Goal: Task Accomplishment & Management: Use online tool/utility

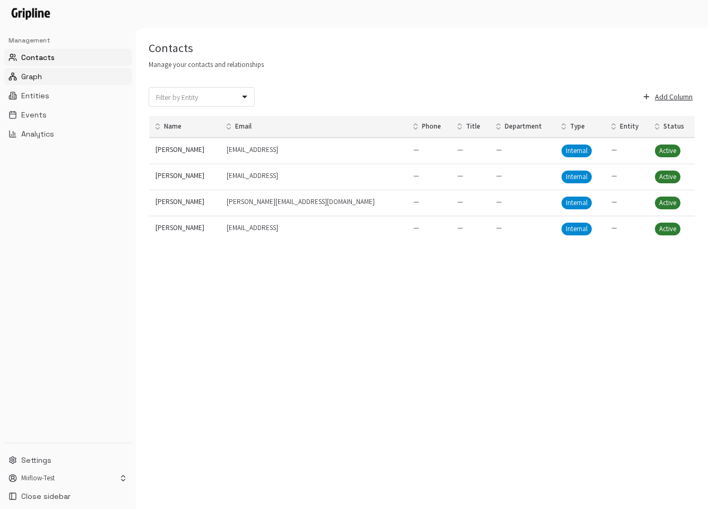
click at [32, 76] on span "Graph" at bounding box center [31, 76] width 21 height 11
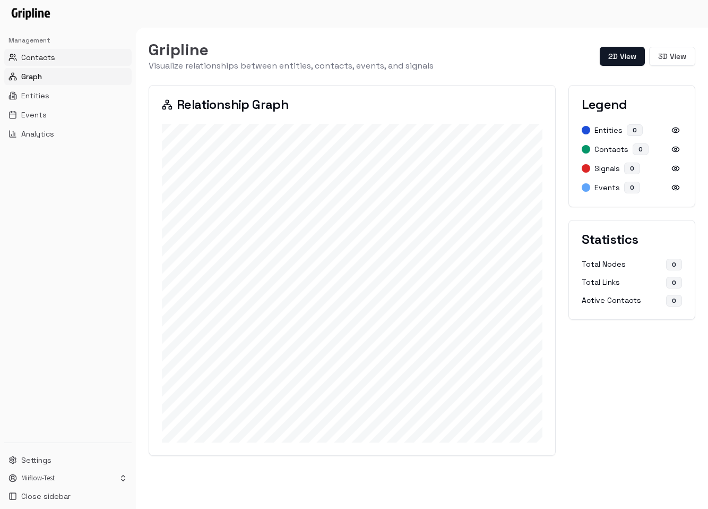
click at [43, 59] on span "Contacts" at bounding box center [38, 57] width 34 height 11
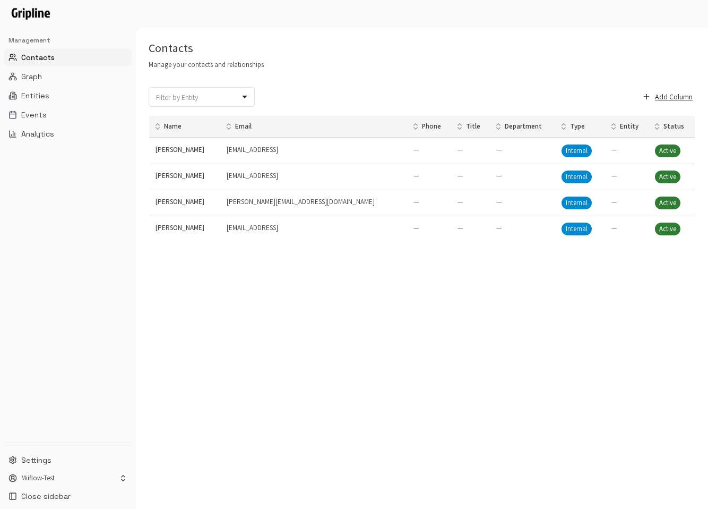
click at [41, 66] on ul "Contacts Graph Entities Events Analytics" at bounding box center [67, 95] width 127 height 93
click at [40, 69] on button "Graph" at bounding box center [67, 76] width 127 height 17
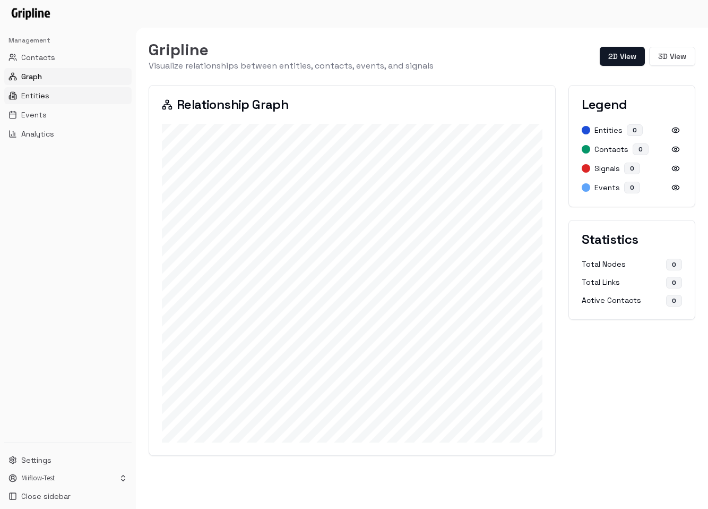
click at [38, 98] on span "Entities" at bounding box center [35, 95] width 28 height 11
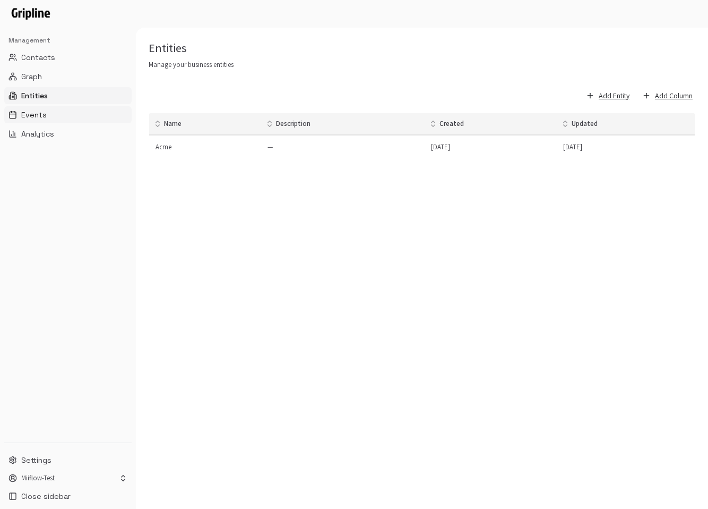
click at [32, 117] on span "Events" at bounding box center [33, 114] width 25 height 11
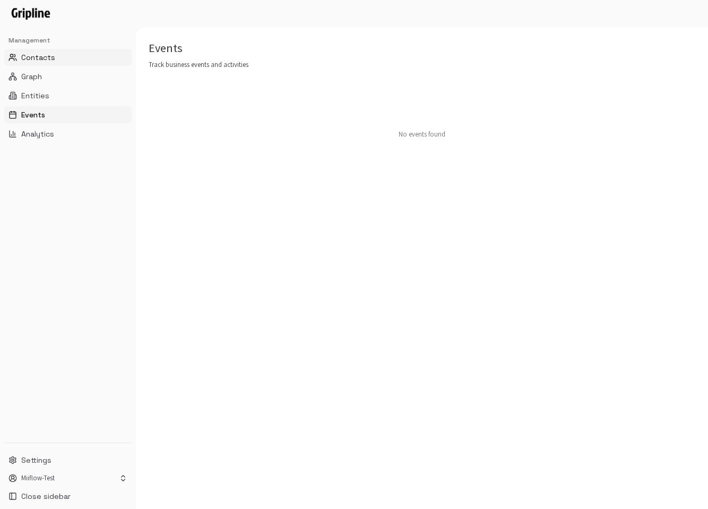
click at [45, 59] on span "Contacts" at bounding box center [38, 57] width 34 height 11
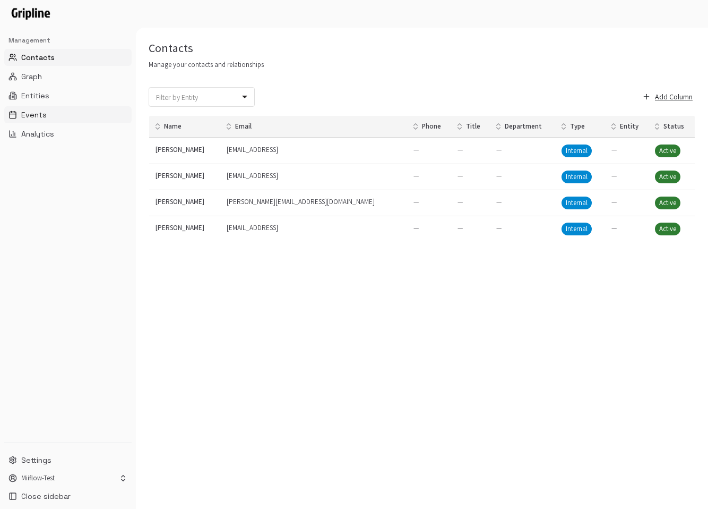
click at [46, 117] on button "Events" at bounding box center [67, 114] width 127 height 17
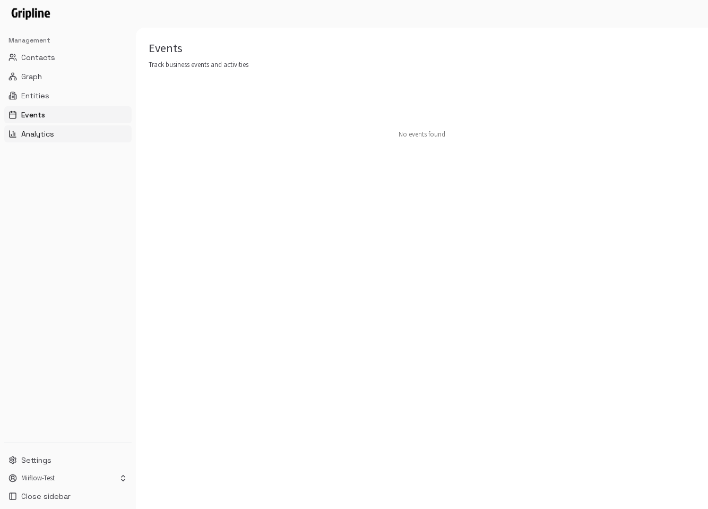
click at [43, 135] on span "Analytics" at bounding box center [37, 133] width 33 height 11
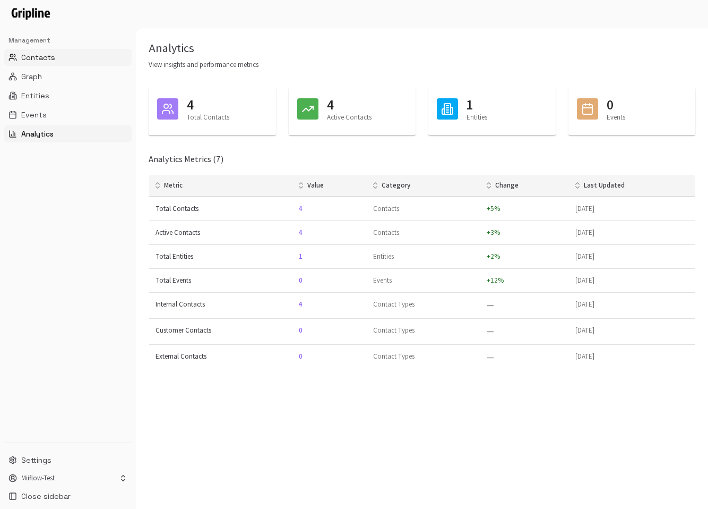
click at [50, 49] on button "Contacts" at bounding box center [67, 57] width 127 height 17
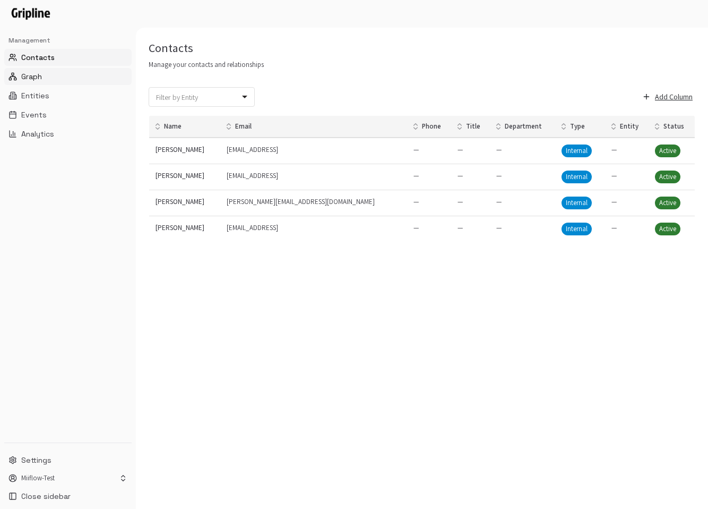
click at [45, 70] on button "Graph" at bounding box center [67, 76] width 127 height 17
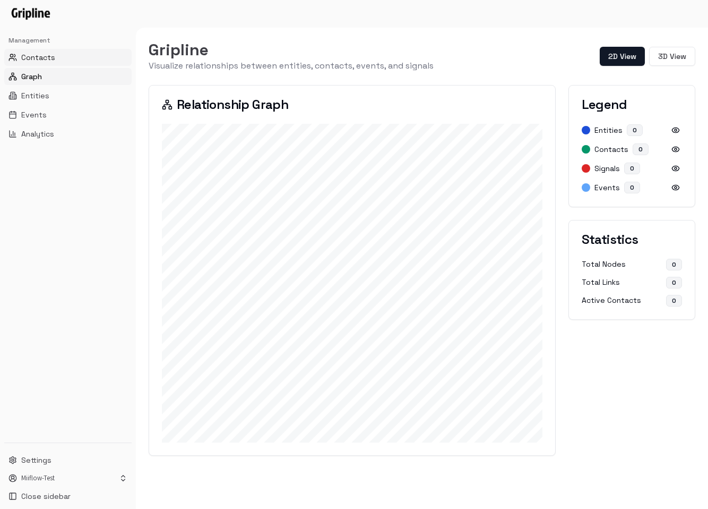
click at [53, 59] on span "Contacts" at bounding box center [38, 57] width 34 height 11
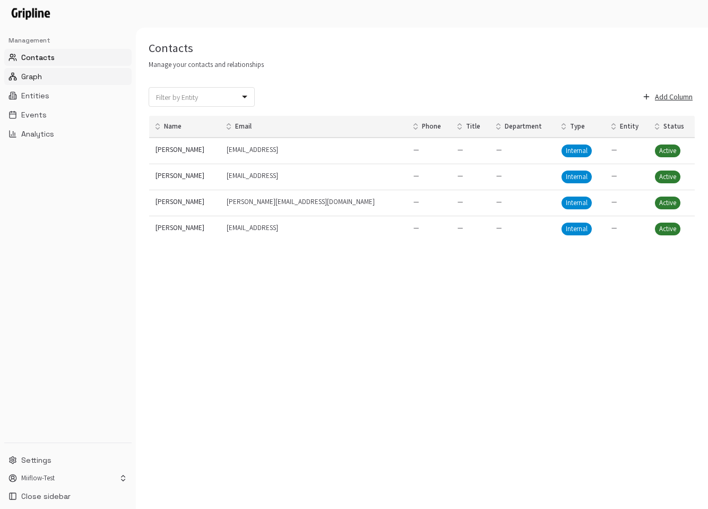
click at [57, 80] on button "Graph" at bounding box center [67, 76] width 127 height 17
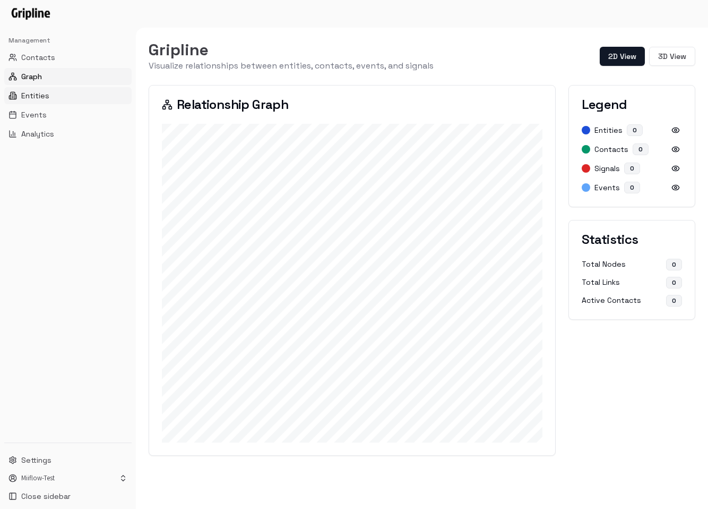
click at [81, 99] on button "Entities" at bounding box center [67, 95] width 127 height 17
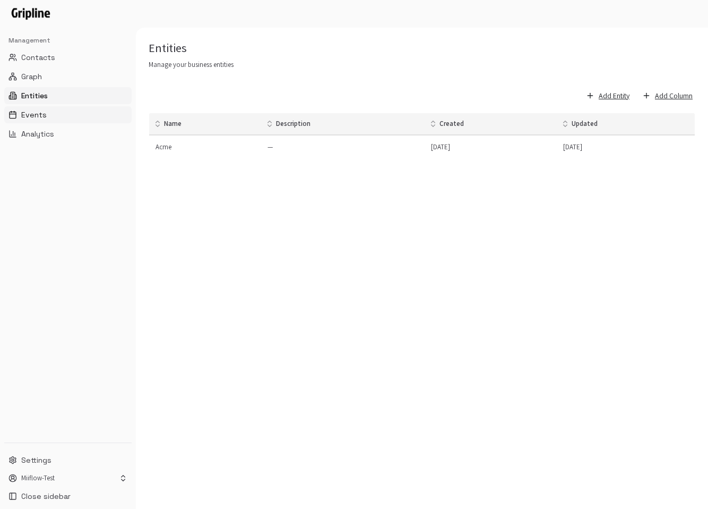
click at [39, 115] on span "Events" at bounding box center [33, 114] width 25 height 11
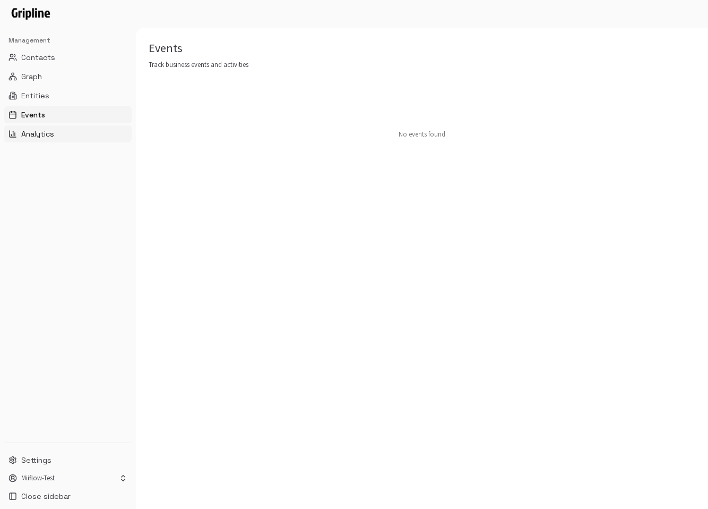
click at [49, 140] on button "Analytics" at bounding box center [67, 133] width 127 height 17
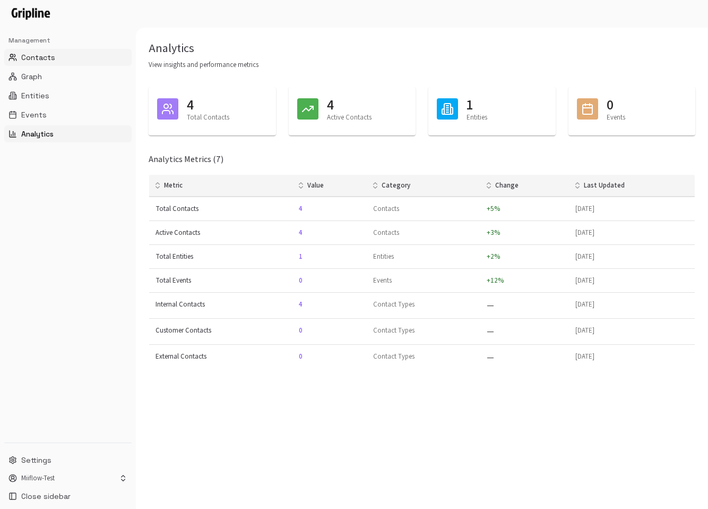
click at [84, 52] on button "Contacts" at bounding box center [67, 57] width 127 height 17
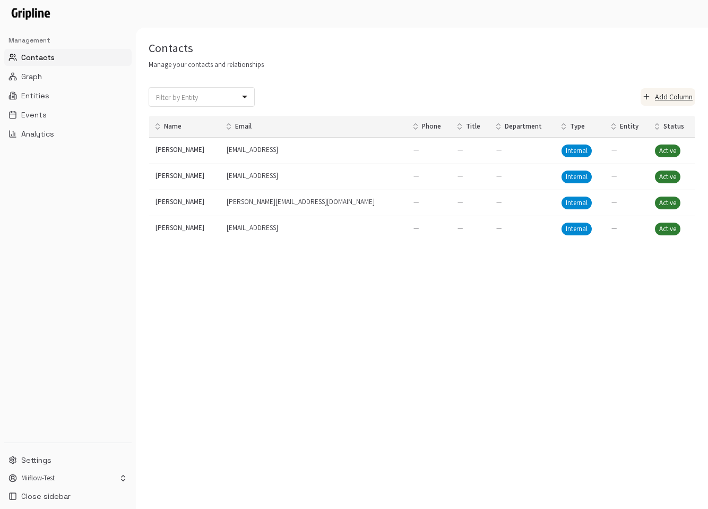
click at [668, 101] on button "Add Column" at bounding box center [668, 97] width 55 height 18
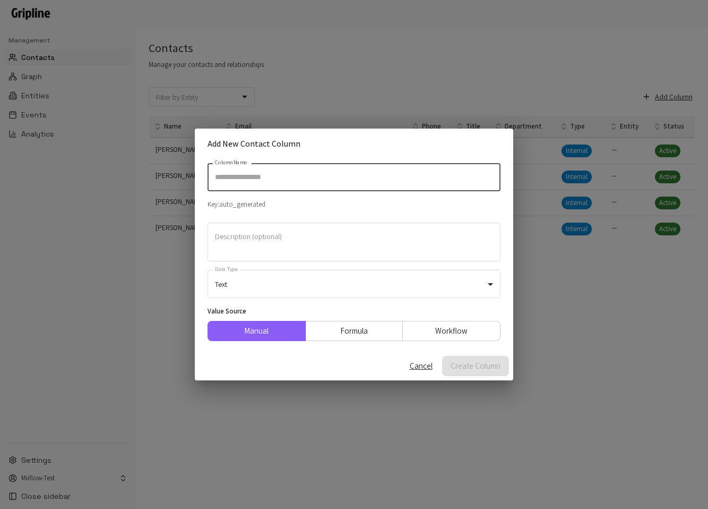
click at [332, 173] on input "Column Name" at bounding box center [354, 177] width 293 height 28
type input "*"
type input "**********"
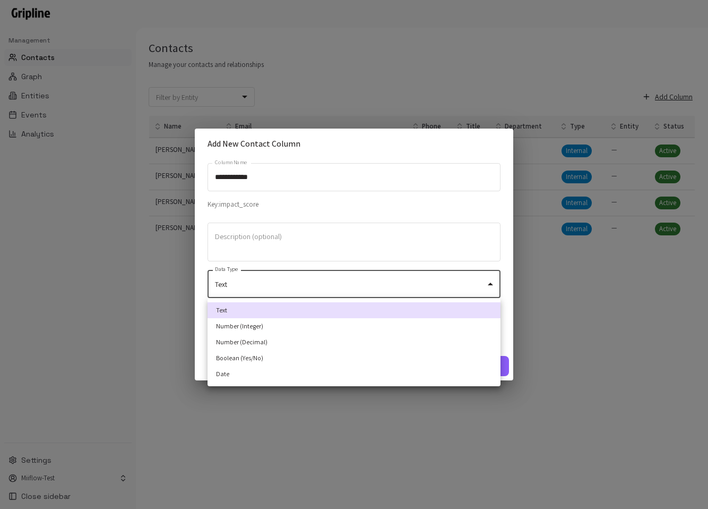
click at [336, 284] on body "**********" at bounding box center [354, 254] width 708 height 509
click at [307, 335] on li "Number (Decimal)" at bounding box center [354, 342] width 293 height 16
type input "*****"
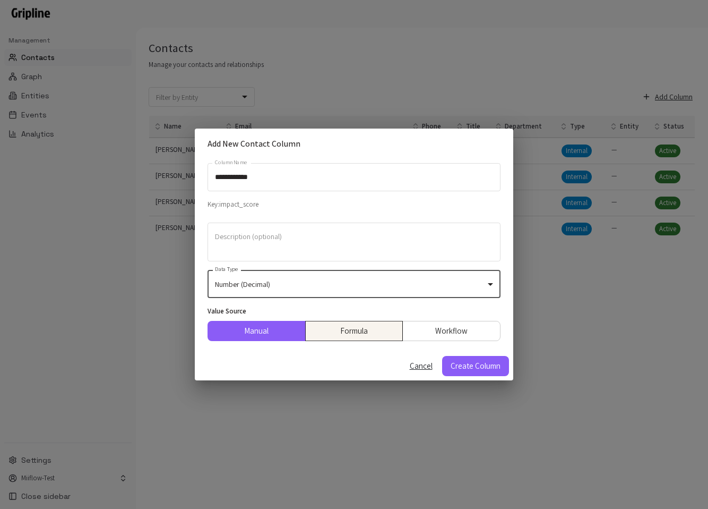
click at [349, 330] on button "Formula" at bounding box center [354, 331] width 98 height 20
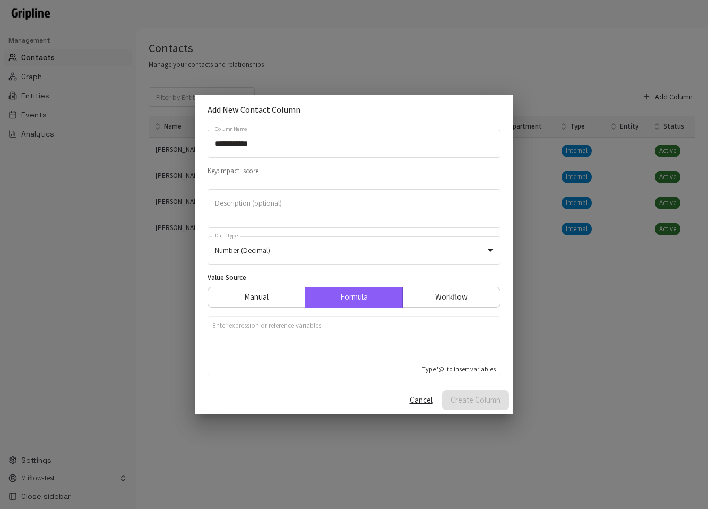
click at [310, 347] on div at bounding box center [354, 342] width 284 height 42
click at [480, 400] on button "Create Column" at bounding box center [475, 400] width 67 height 20
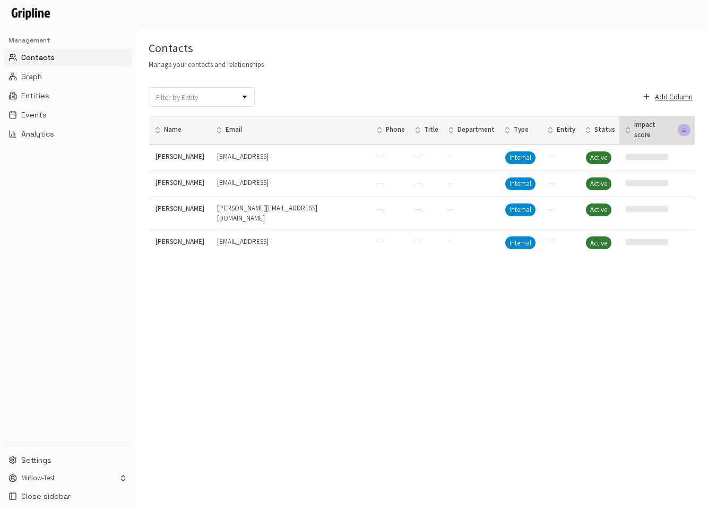
click at [682, 127] on icon "button" at bounding box center [684, 129] width 5 height 5
click at [633, 164] on div "Trigger Calculation" at bounding box center [647, 162] width 52 height 10
click at [676, 96] on button "Add Column" at bounding box center [668, 97] width 55 height 18
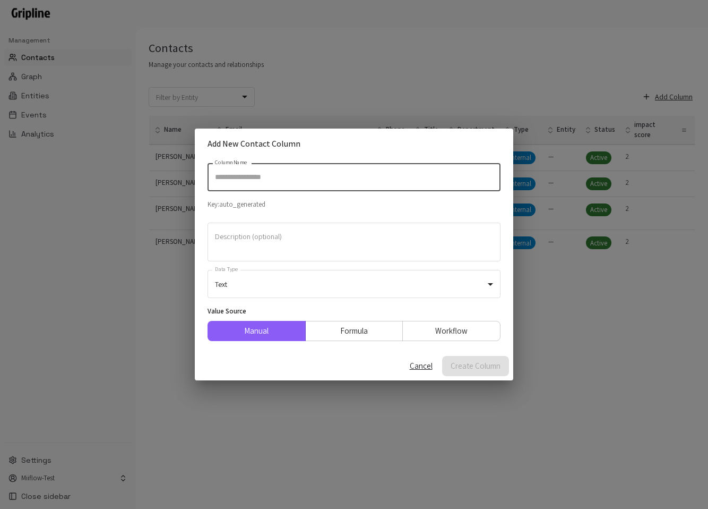
type input "*"
type input "*******"
click at [309, 285] on body "Management Contacts Graph Entities Events Analytics Settings Miiflow-Test Close…" at bounding box center [354, 254] width 708 height 509
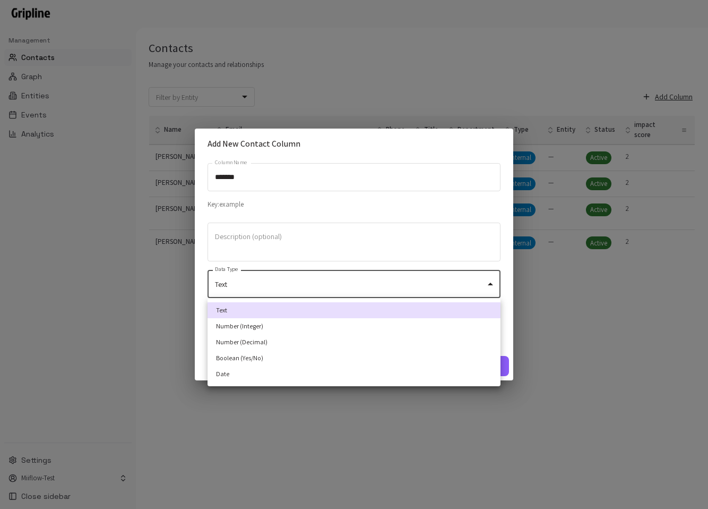
click at [310, 341] on li "Number (Decimal)" at bounding box center [354, 342] width 293 height 16
type input "*****"
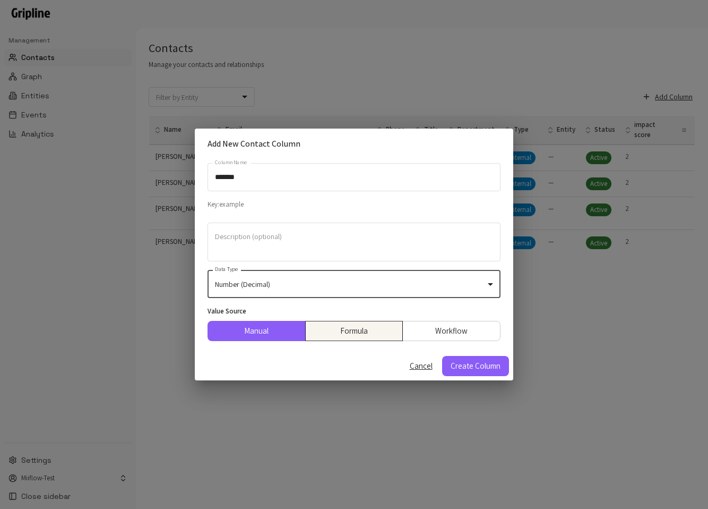
click at [367, 331] on button "Formula" at bounding box center [354, 331] width 98 height 20
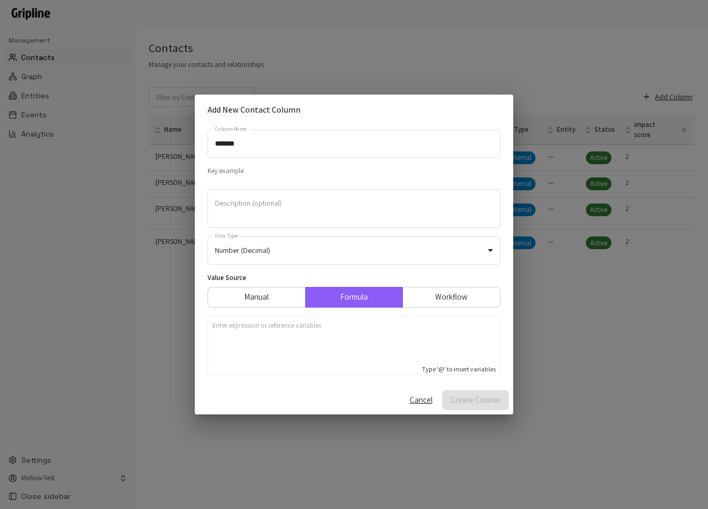
click at [332, 355] on div at bounding box center [354, 342] width 284 height 42
click at [482, 393] on button "Create Column" at bounding box center [475, 400] width 67 height 20
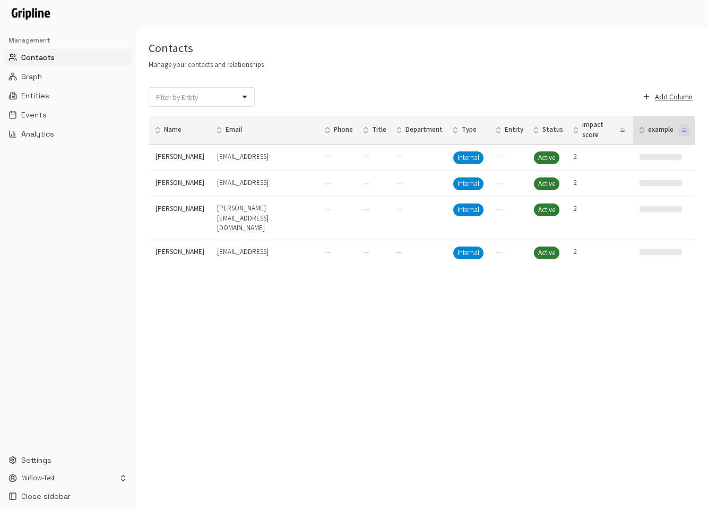
click at [684, 130] on icon "button" at bounding box center [685, 130] width 4 height 0
click at [649, 165] on div "Trigger Calculation" at bounding box center [656, 162] width 52 height 10
click at [673, 101] on button "Add Column" at bounding box center [668, 97] width 55 height 18
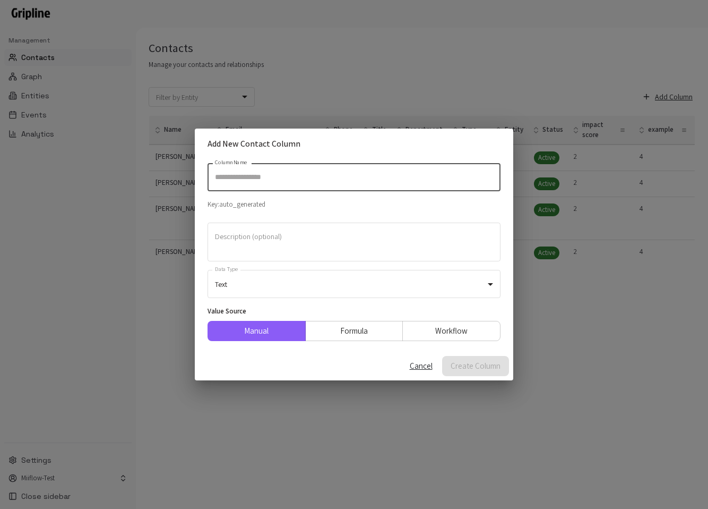
click at [317, 184] on input "Column Name" at bounding box center [354, 177] width 293 height 28
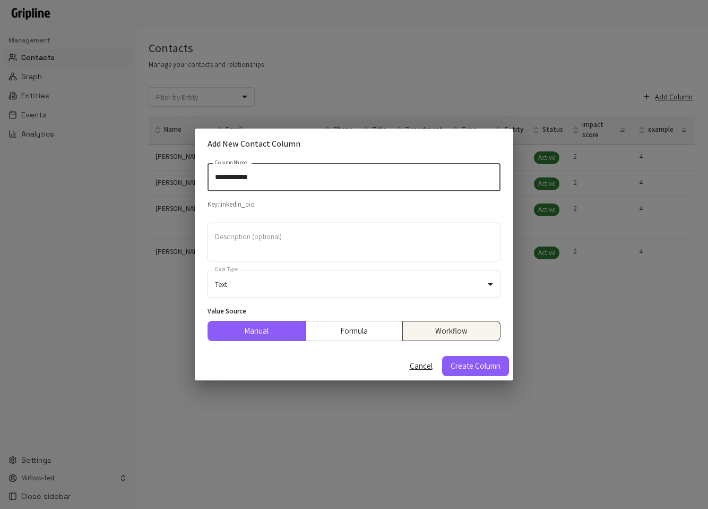
type input "**********"
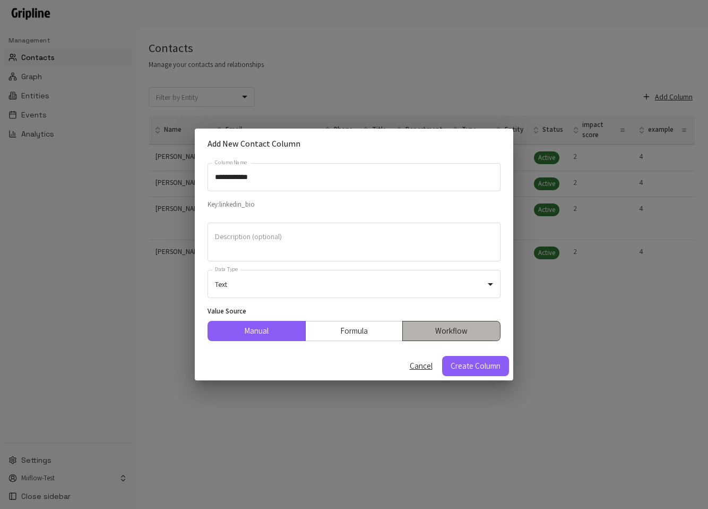
click at [459, 322] on button "Workflow" at bounding box center [451, 331] width 98 height 20
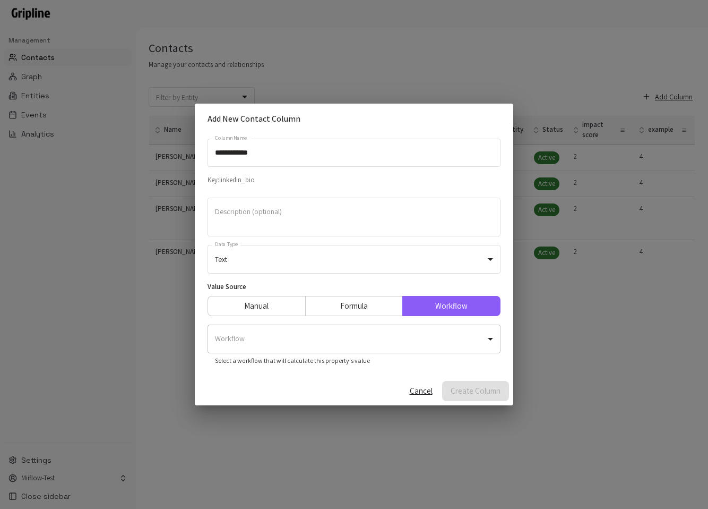
click at [451, 342] on body "**********" at bounding box center [354, 254] width 708 height 509
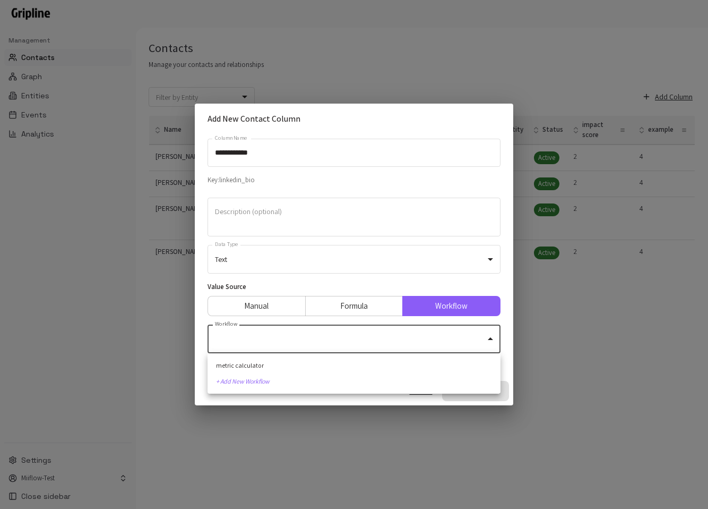
click at [370, 383] on li "+ Add New Workflow" at bounding box center [354, 381] width 293 height 16
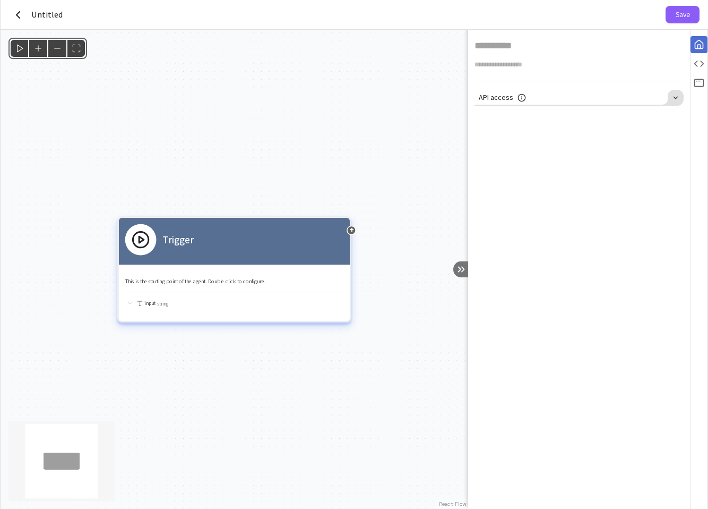
drag, startPoint x: 208, startPoint y: 229, endPoint x: 118, endPoint y: 181, distance: 101.7
click at [125, 224] on div "Trigger" at bounding box center [234, 239] width 219 height 31
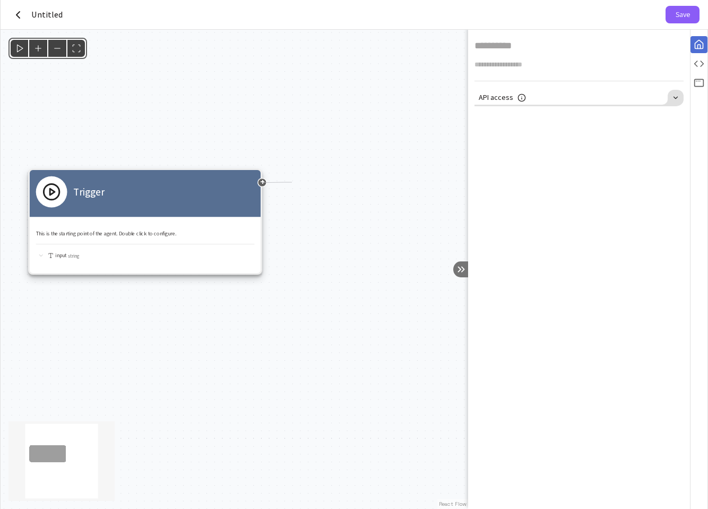
drag, startPoint x: 283, startPoint y: 182, endPoint x: 311, endPoint y: 182, distance: 28.1
click at [311, 182] on div "Trigger This is the starting point of the agent. Double click to configure. inp…" at bounding box center [235, 269] width 468 height 479
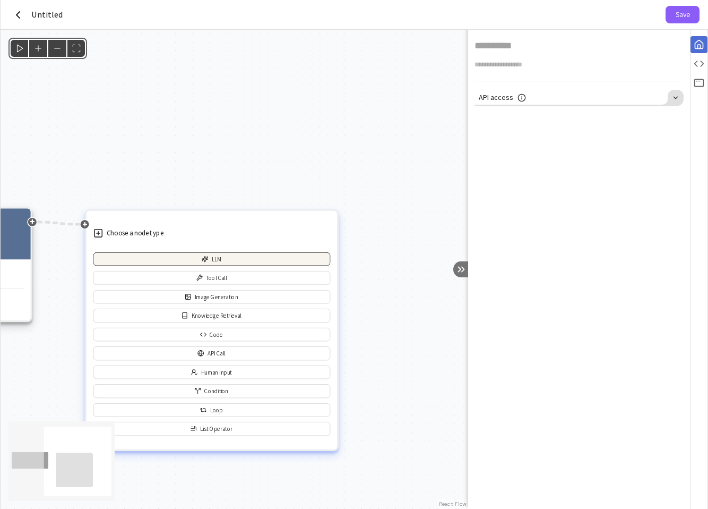
click at [221, 259] on button "LLM" at bounding box center [211, 259] width 237 height 14
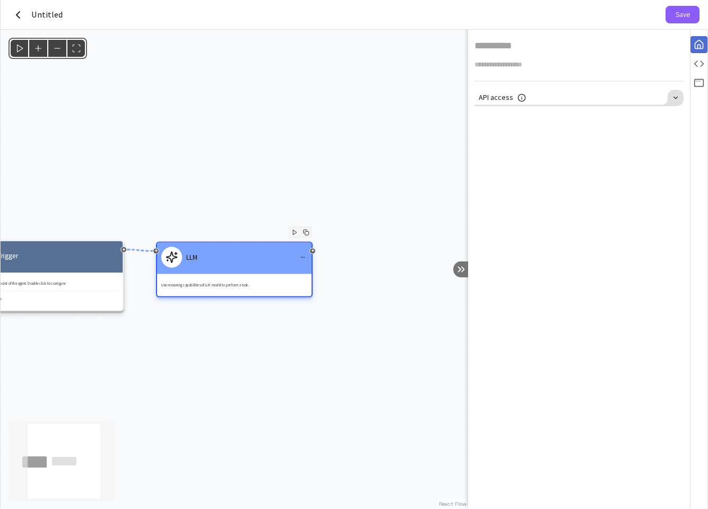
click at [262, 259] on div "LLM" at bounding box center [234, 256] width 146 height 21
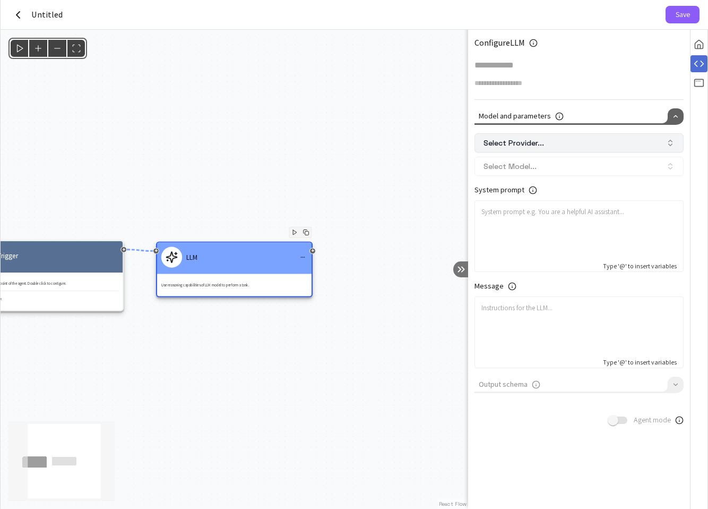
click at [611, 147] on button "Select Provider..." at bounding box center [579, 142] width 209 height 19
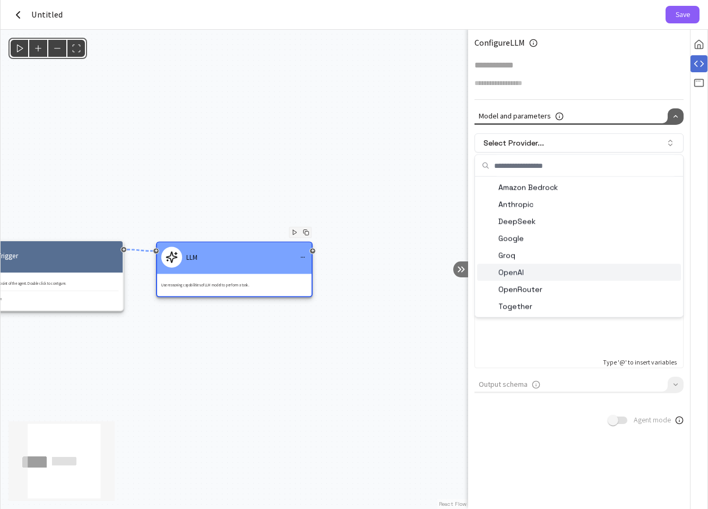
click at [541, 272] on div "OpenAI" at bounding box center [579, 272] width 204 height 17
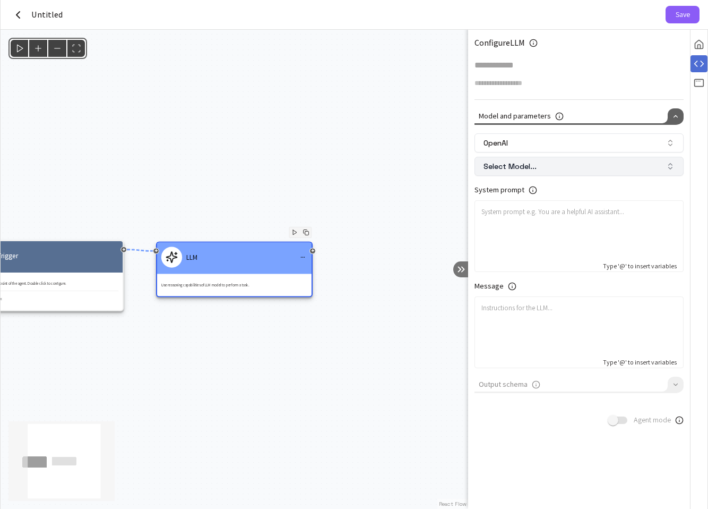
click at [573, 165] on button "Select Model..." at bounding box center [579, 166] width 209 height 19
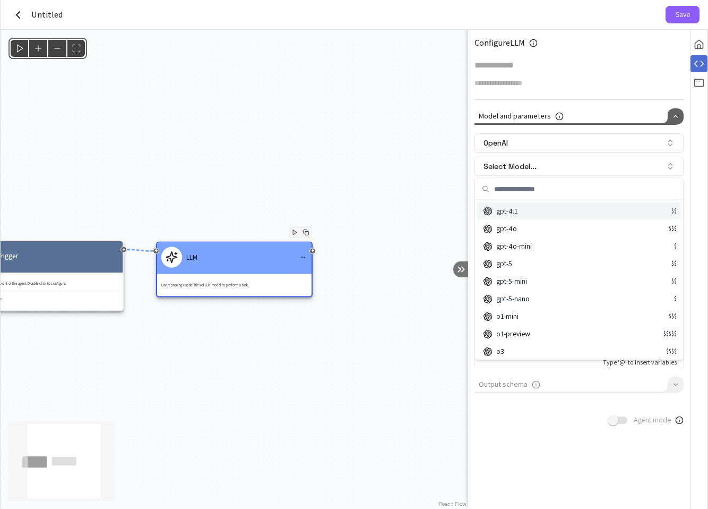
click at [559, 211] on div "Suggestions" at bounding box center [580, 211] width 202 height 18
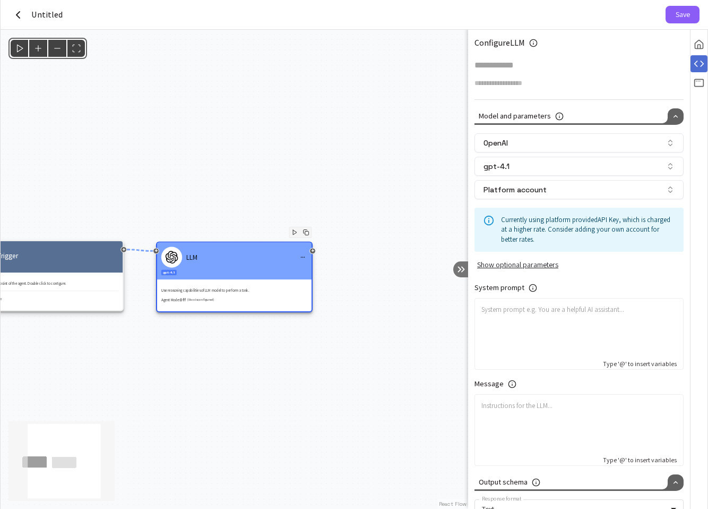
click at [539, 276] on div "OpenAI gpt-4.1 Platform account Currently using platform provided API Key , whi…" at bounding box center [579, 299] width 209 height 332
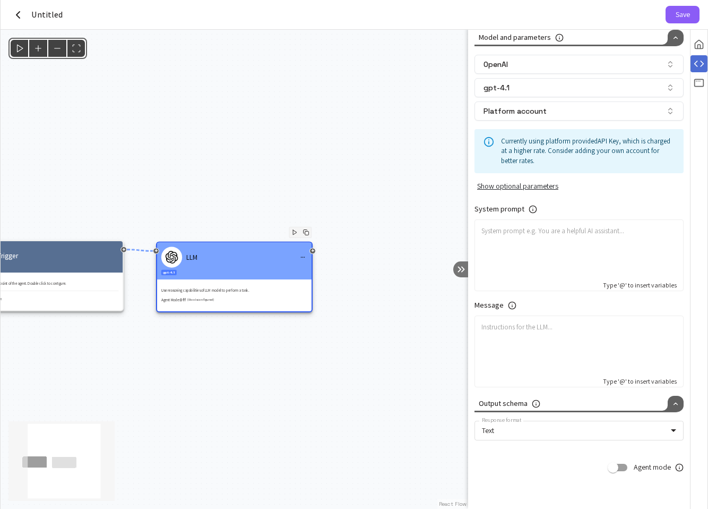
scroll to position [88, 0]
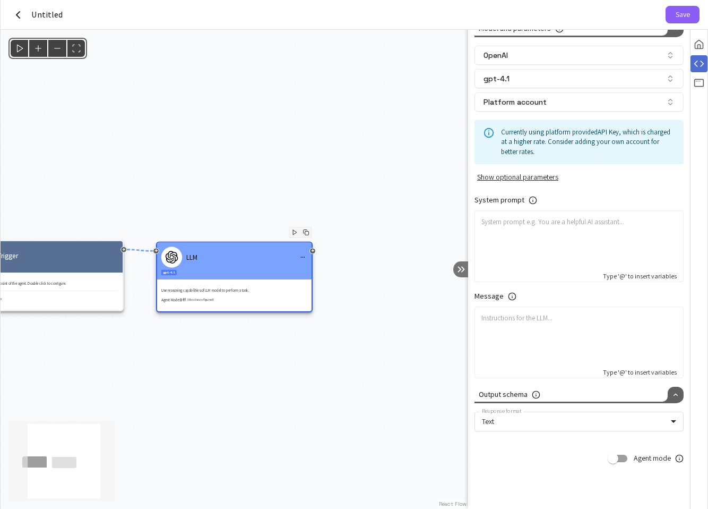
click at [540, 344] on div at bounding box center [579, 339] width 195 height 53
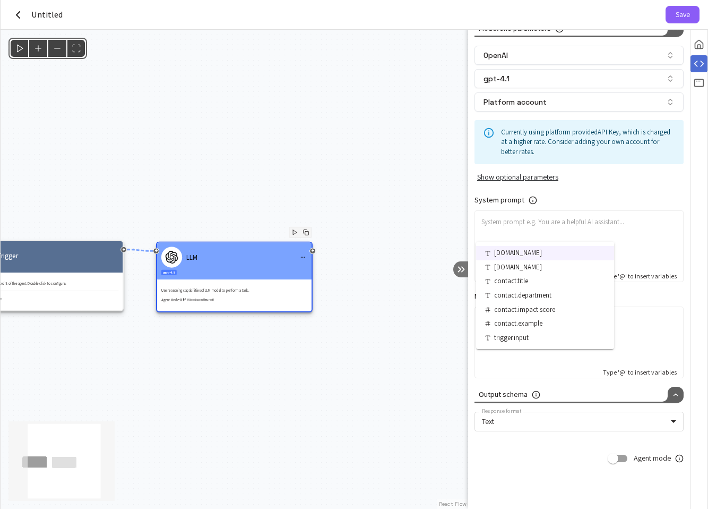
type input "*****"
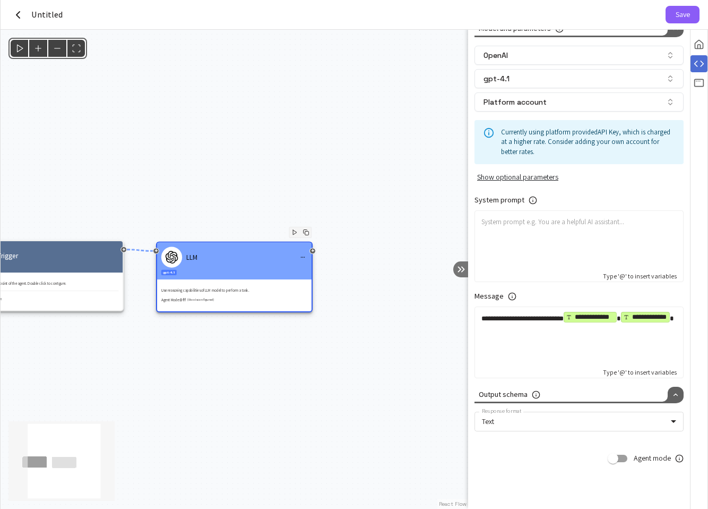
type input "*****"
click at [303, 256] on icon "menu" at bounding box center [302, 256] width 5 height 5
click at [297, 270] on li "Delete" at bounding box center [276, 274] width 65 height 16
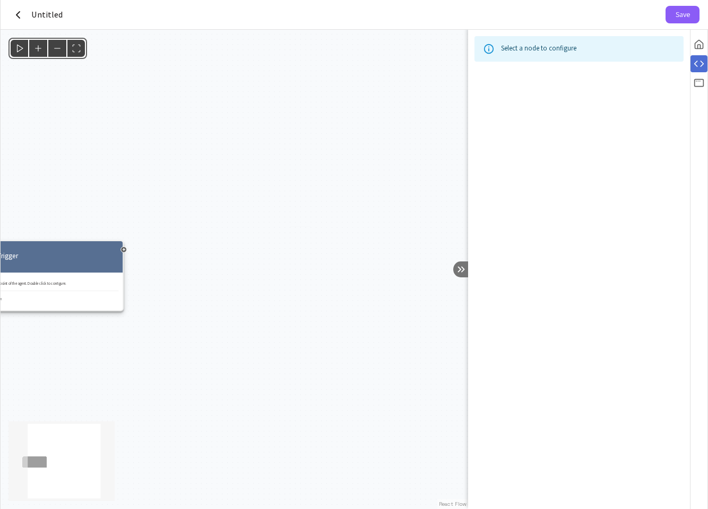
scroll to position [0, 0]
drag, startPoint x: 125, startPoint y: 250, endPoint x: 198, endPoint y: 248, distance: 72.8
click at [198, 248] on div "Trigger This is the starting point of the agent. Double click to configure. inp…" at bounding box center [235, 269] width 468 height 479
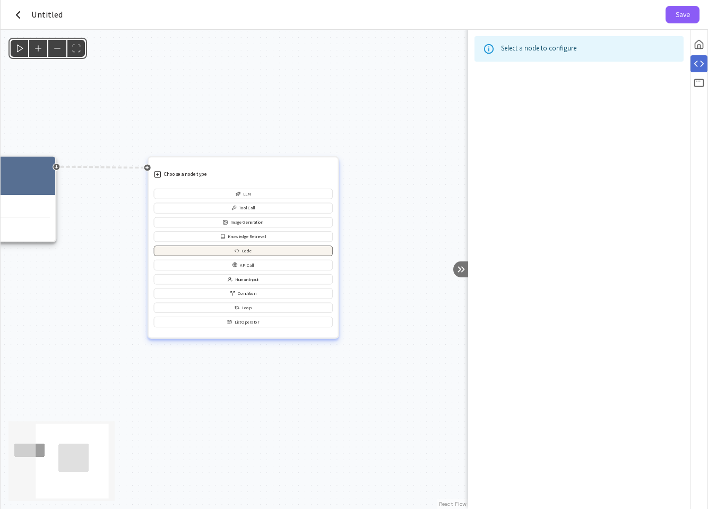
click at [296, 253] on button "Code" at bounding box center [243, 250] width 179 height 11
click at [293, 253] on button "Code" at bounding box center [243, 250] width 179 height 11
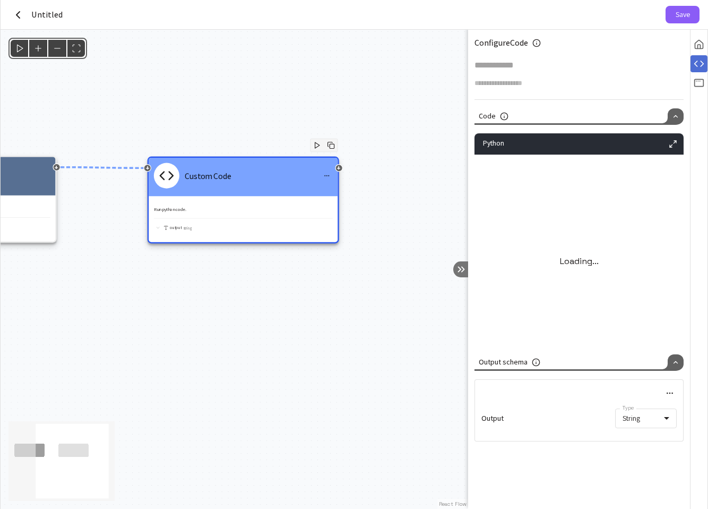
click at [293, 253] on div "@keyframes flowAnimation { from { stroke-dashoffset: 36; } to { stroke-dashoffs…" at bounding box center [235, 269] width 468 height 479
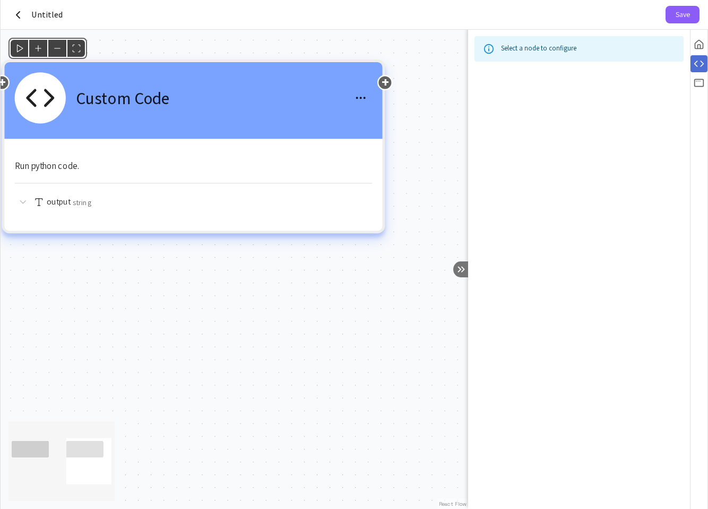
click at [299, 184] on div "output String" at bounding box center [194, 197] width 358 height 28
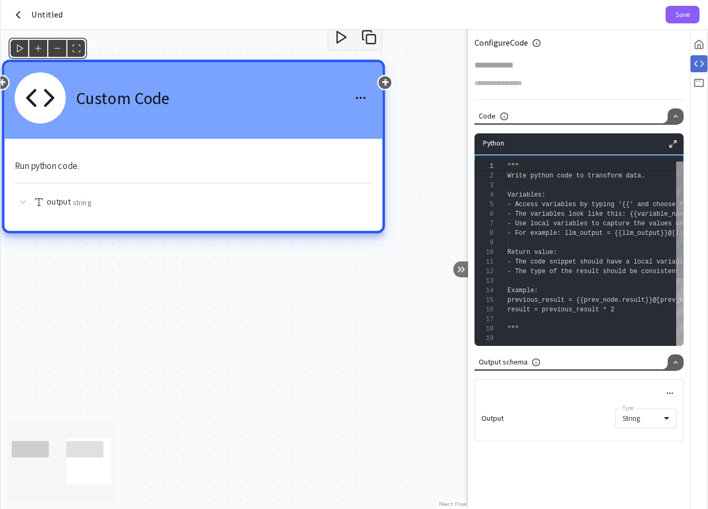
click at [299, 184] on div "output String" at bounding box center [194, 197] width 358 height 28
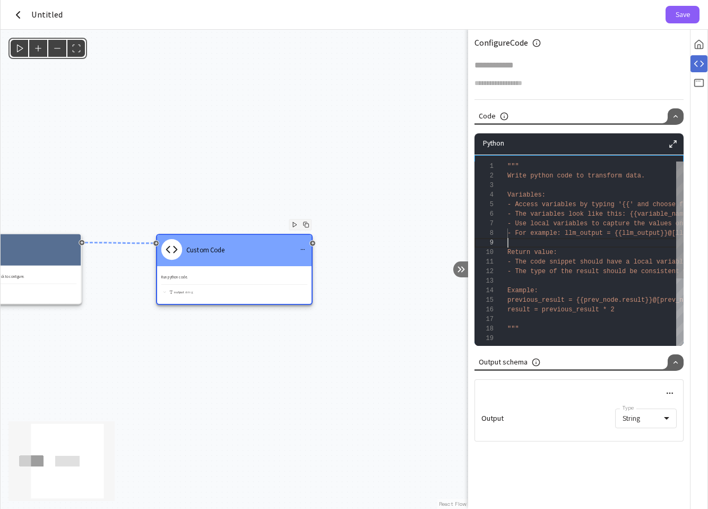
scroll to position [76, 0]
click at [614, 237] on div """" Write python code to transform data. Variables: - Access variables by typin…" at bounding box center [691, 353] width 367 height 384
type textarea "**********"
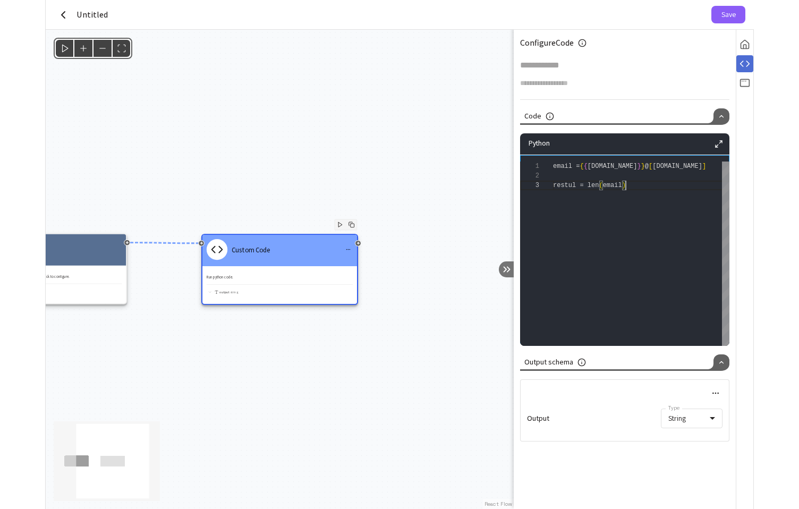
scroll to position [19, 73]
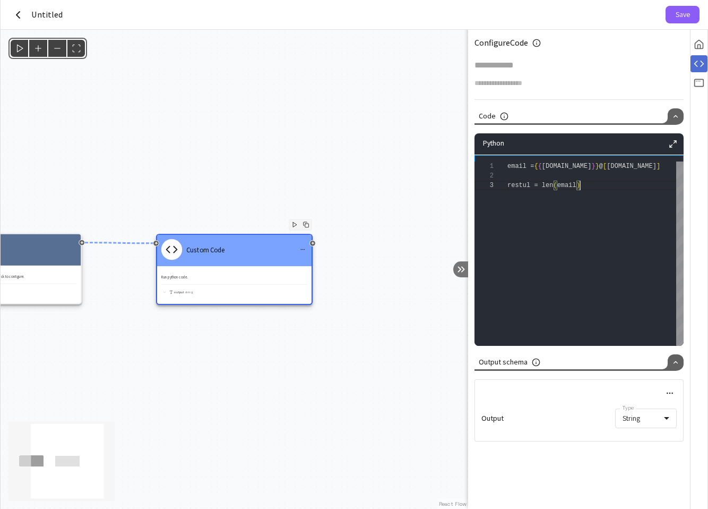
click at [560, 285] on div "email = { { contact.email } } @ [ contact.email ] restul = len ( email )" at bounding box center [597, 277] width 179 height 232
type textarea "**********"
click at [638, 422] on body "**********" at bounding box center [354, 254] width 708 height 509
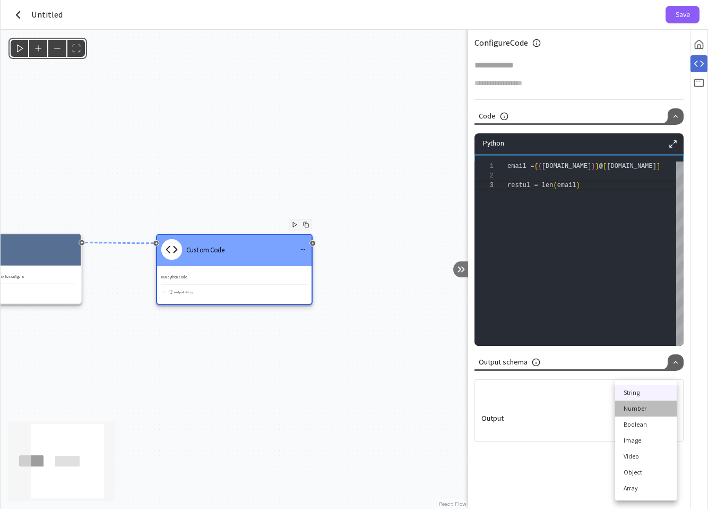
click at [649, 410] on li "Number" at bounding box center [646, 408] width 62 height 16
type input "******"
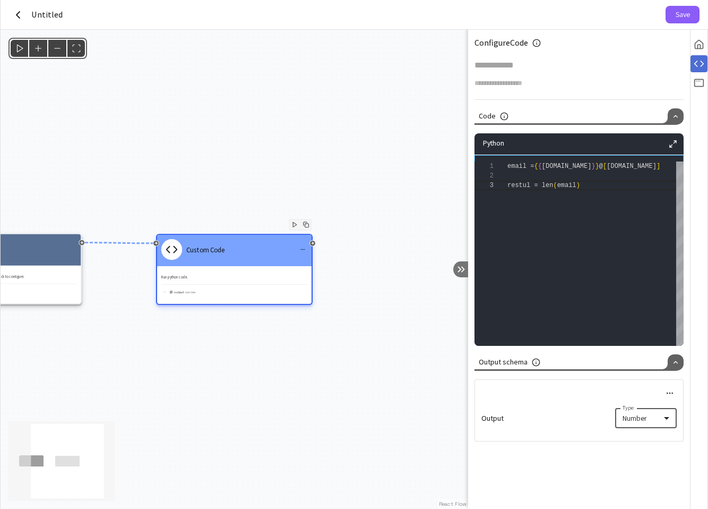
click at [302, 245] on button "menu" at bounding box center [303, 250] width 10 height 10
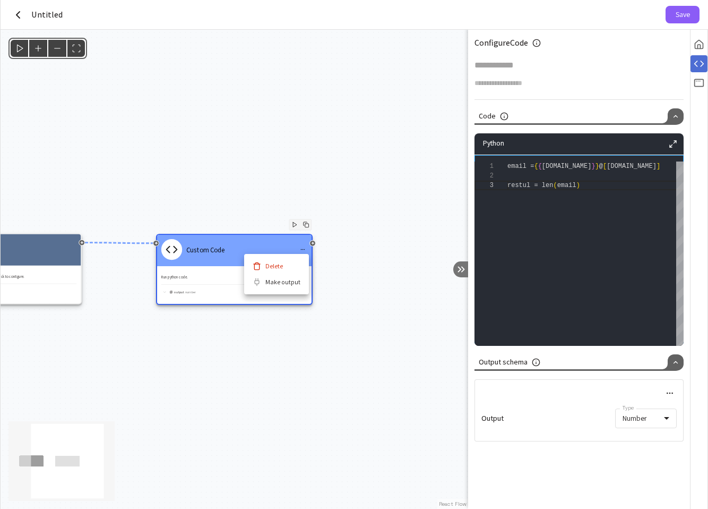
click at [286, 282] on li "Make output" at bounding box center [276, 282] width 65 height 16
click at [678, 16] on button "Save" at bounding box center [683, 15] width 34 height 18
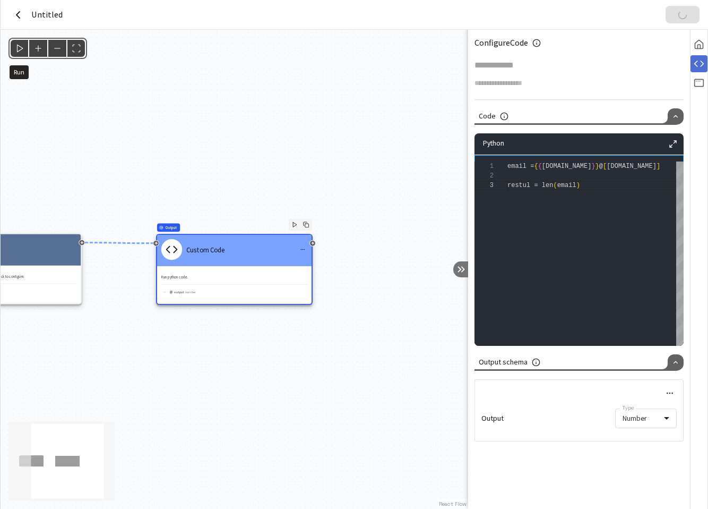
type input "**********"
click at [16, 15] on icon "button" at bounding box center [18, 14] width 13 height 13
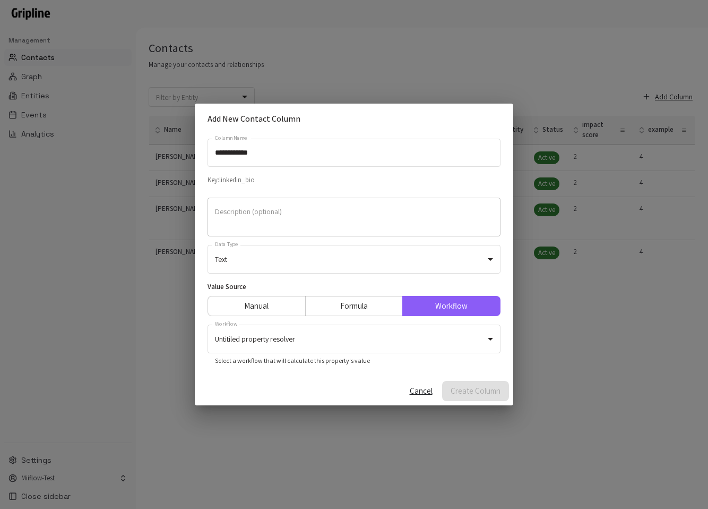
click at [345, 215] on textarea "Description (optional)" at bounding box center [354, 217] width 278 height 21
drag, startPoint x: 289, startPoint y: 154, endPoint x: 141, endPoint y: 131, distance: 149.4
click at [141, 131] on div "**********" at bounding box center [354, 254] width 708 height 509
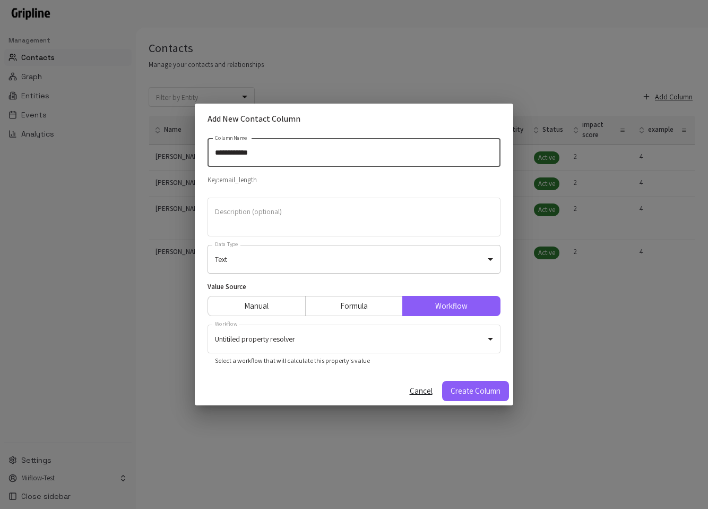
type input "**********"
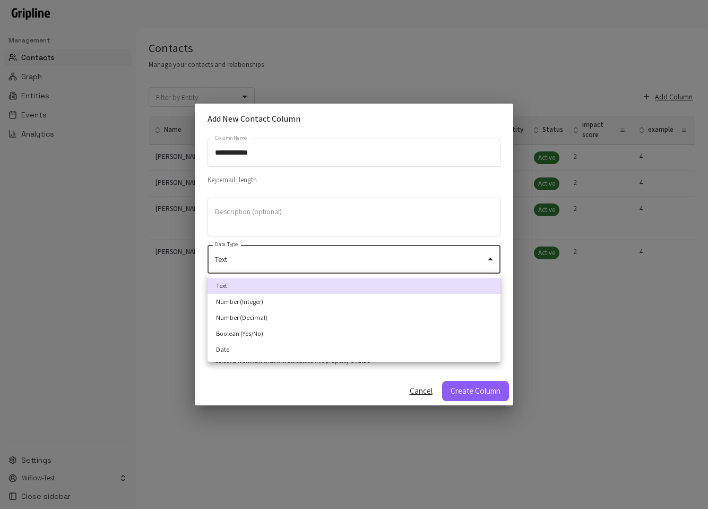
click at [285, 258] on body "**********" at bounding box center [354, 254] width 708 height 509
click at [310, 295] on li "Number (Integer)" at bounding box center [354, 302] width 293 height 16
type input "*******"
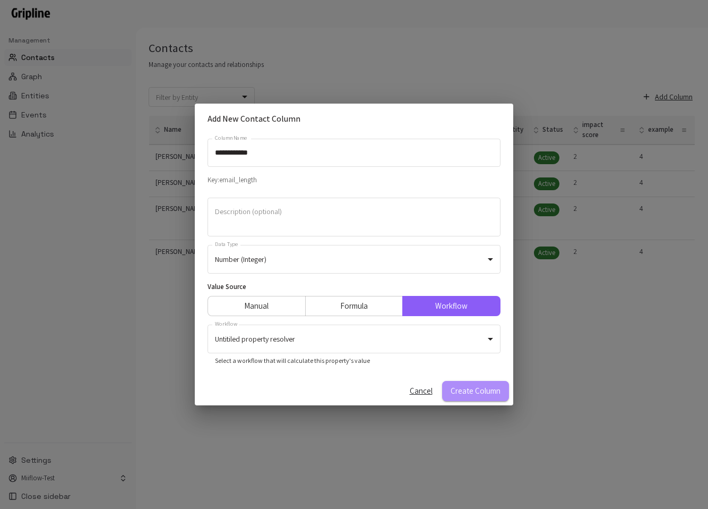
click at [490, 391] on button "Create Column" at bounding box center [475, 391] width 67 height 20
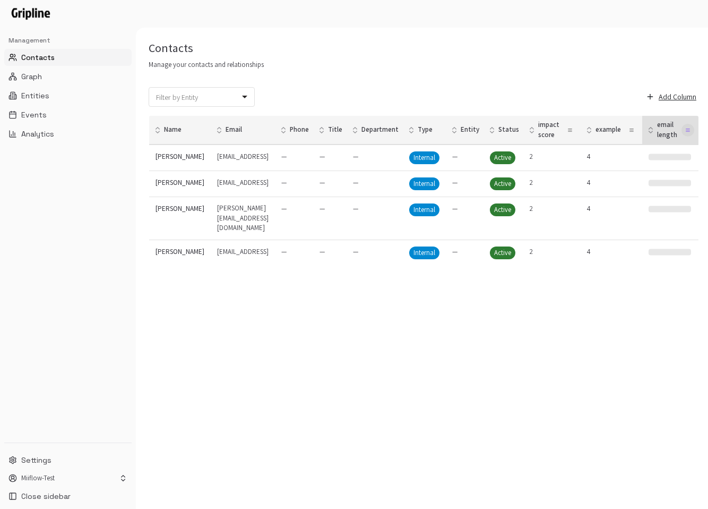
click at [691, 130] on icon "button" at bounding box center [687, 129] width 5 height 5
click at [657, 164] on div "Trigger Calculation" at bounding box center [667, 165] width 52 height 10
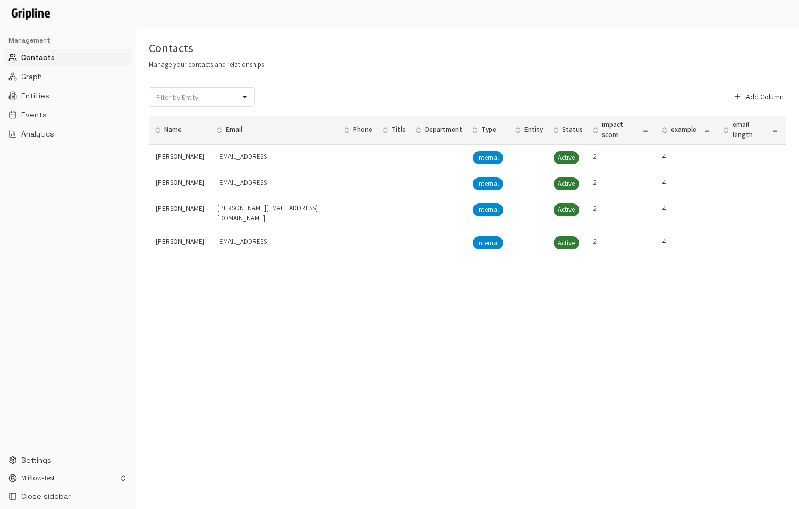
click at [302, 58] on div "Contacts Manage your contacts and relationships" at bounding box center [467, 55] width 663 height 30
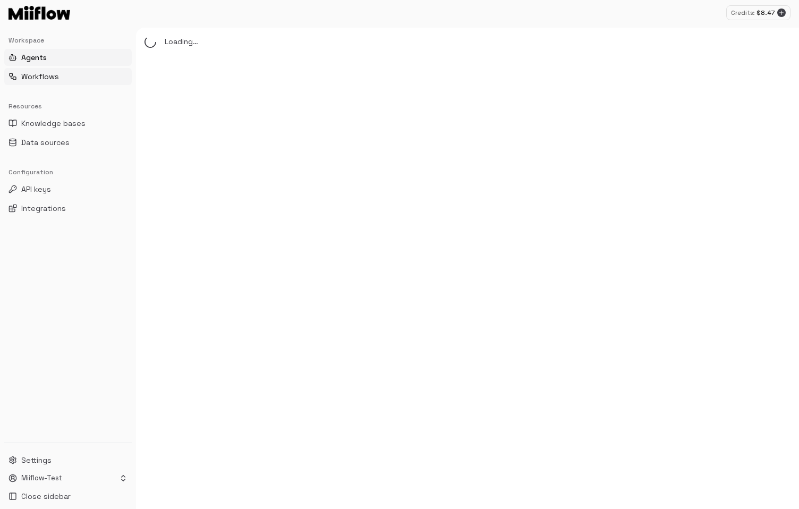
click at [48, 76] on span "Workflows" at bounding box center [40, 76] width 38 height 11
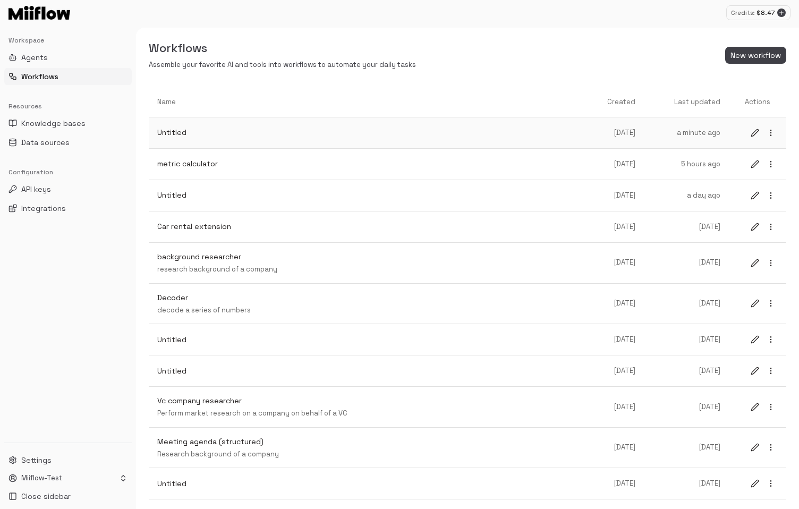
click at [295, 136] on p "Untitled" at bounding box center [369, 132] width 425 height 11
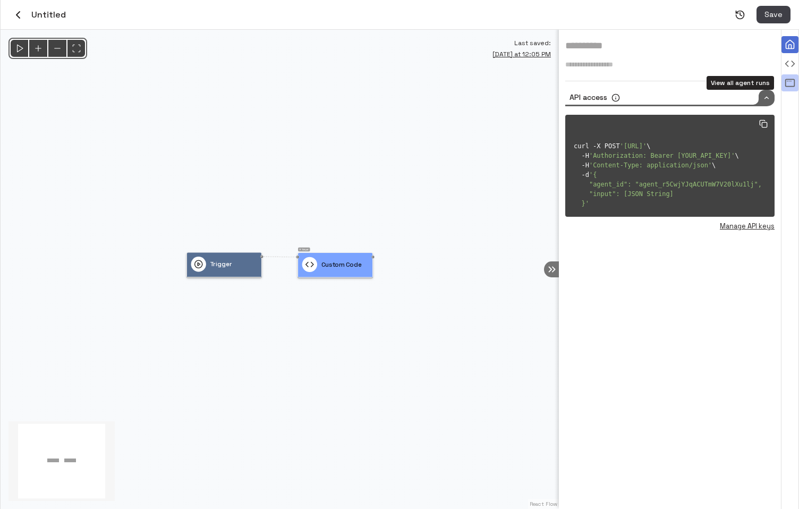
click at [794, 84] on icon "View all agent runs" at bounding box center [789, 83] width 11 height 11
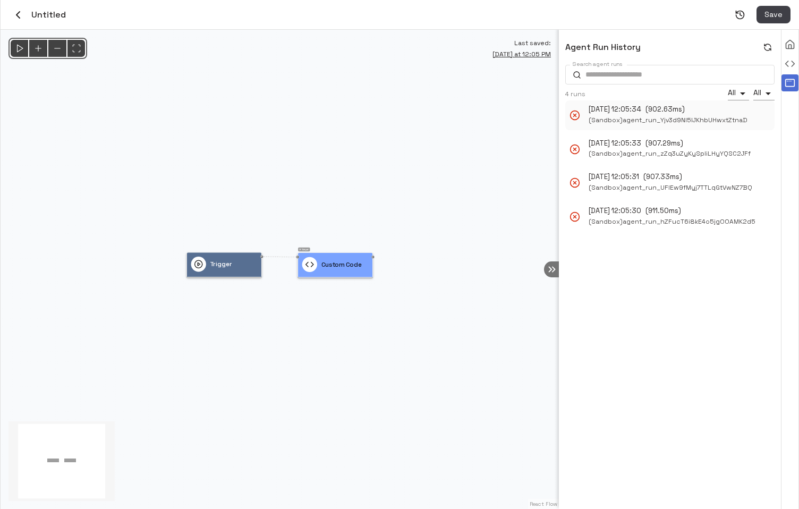
click at [625, 118] on span "( Sandbox ) agent_run_Yjv3d9NI5lJKhbUHwxtZtnaD" at bounding box center [667, 120] width 159 height 11
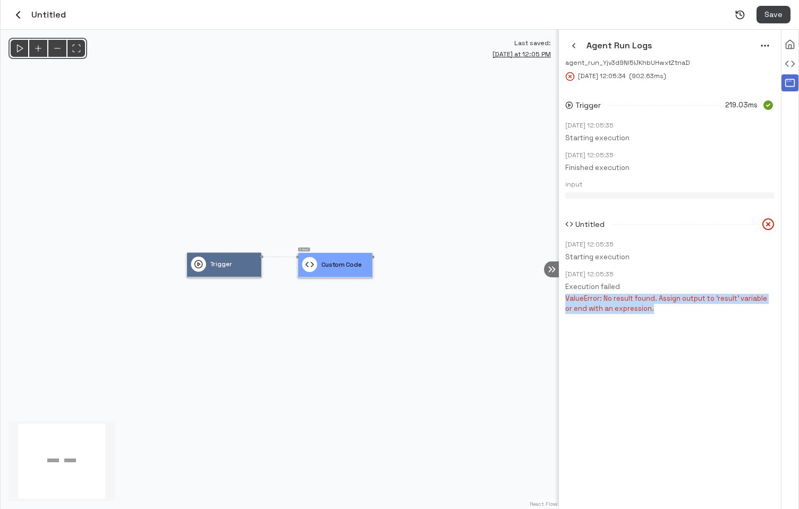
drag, startPoint x: 675, startPoint y: 313, endPoint x: 663, endPoint y: 286, distance: 29.7
click at [663, 286] on div "Trigger 219.03ms Sep 18, 2025 12:05:35 Starting execution Sep 18, 2025 12:05:35…" at bounding box center [669, 205] width 209 height 242
click at [689, 348] on div "Agent Run Logs agent_run_Yjv3d9NI5lJKhbUHwxtZtnaD Sep 18, 2025 12:05:34 ( 902.6…" at bounding box center [670, 269] width 222 height 479
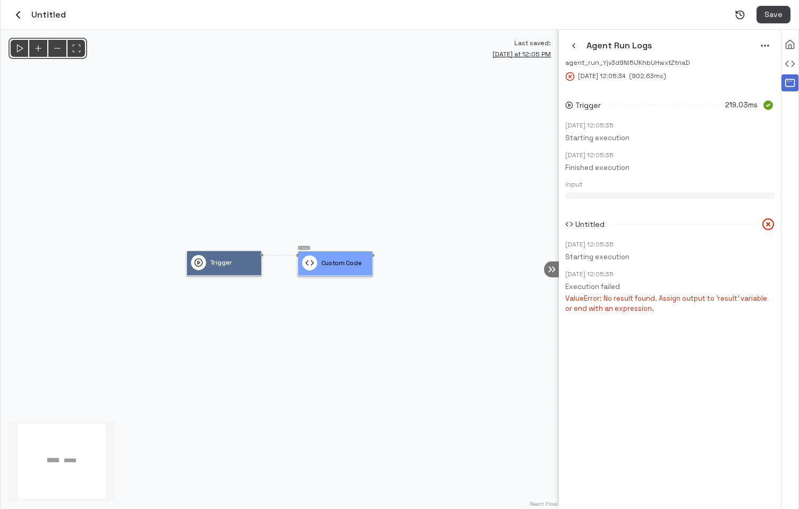
drag, startPoint x: 461, startPoint y: 276, endPoint x: 501, endPoint y: 256, distance: 44.4
click at [500, 258] on div "@keyframes flowAnimation { from { stroke-dashoffset: 36; } to { stroke-dashoffs…" at bounding box center [280, 269] width 558 height 479
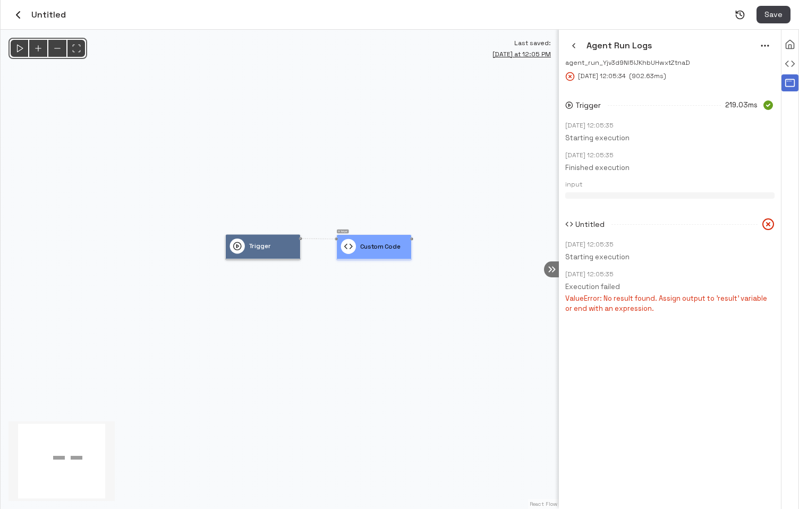
click at [389, 242] on p "Custom Code" at bounding box center [380, 247] width 40 height 10
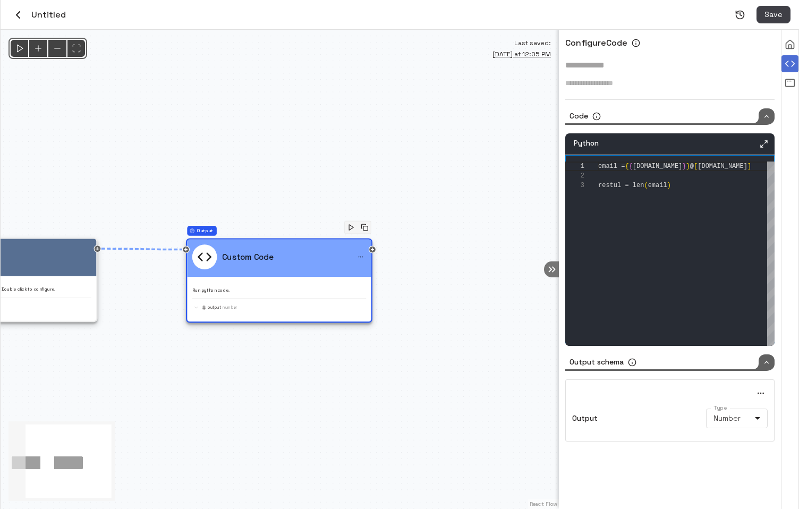
drag, startPoint x: 336, startPoint y: 178, endPoint x: 422, endPoint y: 160, distance: 88.0
click at [421, 160] on div "@keyframes flowAnimation { from { stroke-dashoffset: 36; } to { stroke-dashoffs…" at bounding box center [280, 269] width 558 height 479
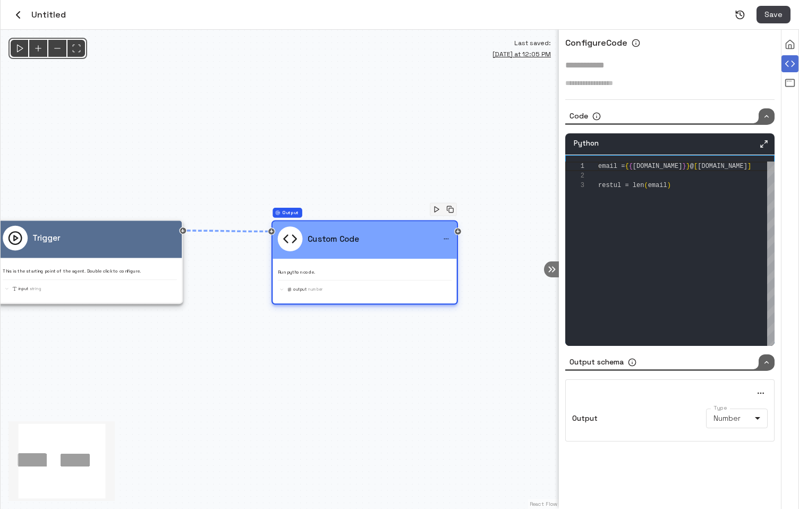
click at [344, 248] on div "Custom Code" at bounding box center [318, 238] width 81 height 25
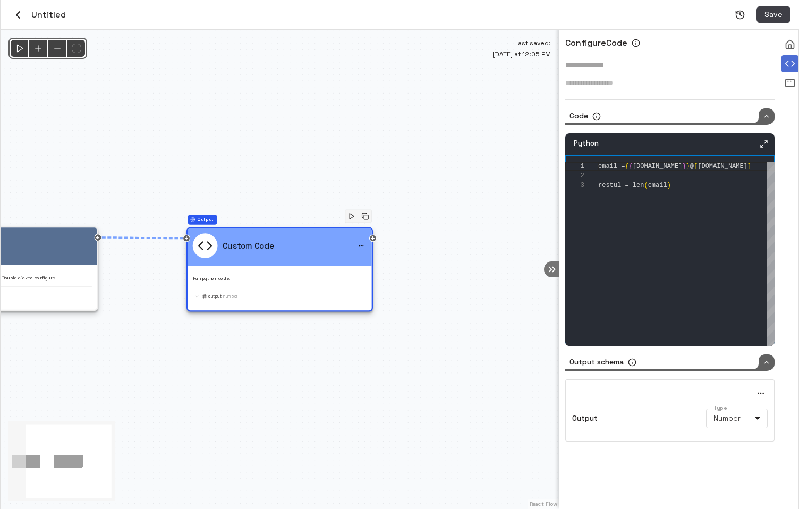
click at [777, 84] on div "Configure Code * Code Python 1 2 3 email = { { contact.email } } @ [ contact.em…" at bounding box center [670, 269] width 222 height 479
click at [782, 84] on div "View all agent runs" at bounding box center [789, 82] width 17 height 17
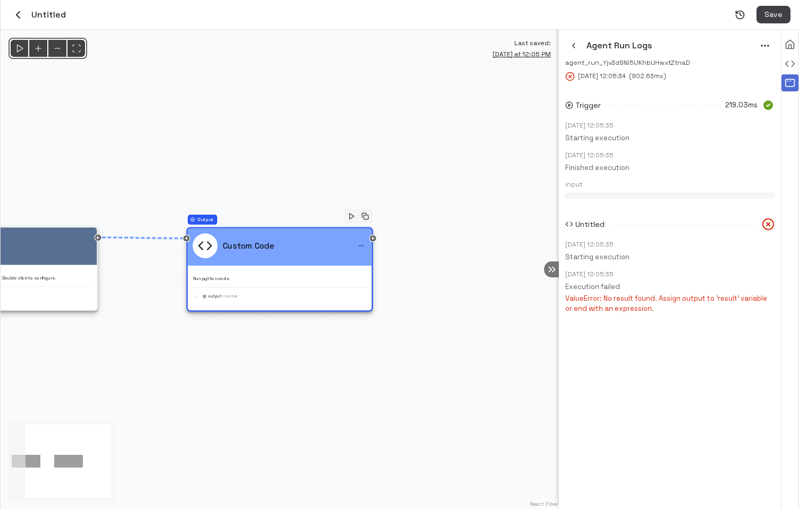
click at [17, 14] on icon "button" at bounding box center [17, 15] width 3 height 6
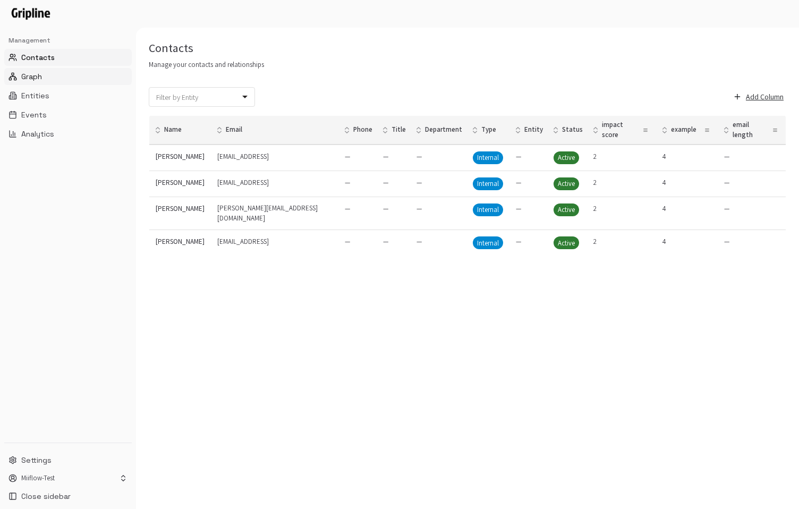
click at [37, 70] on button "Graph" at bounding box center [67, 76] width 127 height 17
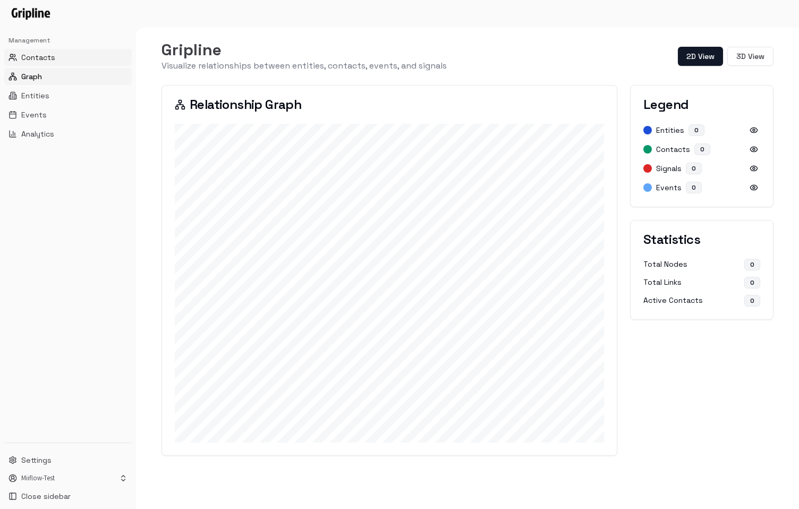
click at [44, 55] on span "Contacts" at bounding box center [38, 57] width 34 height 11
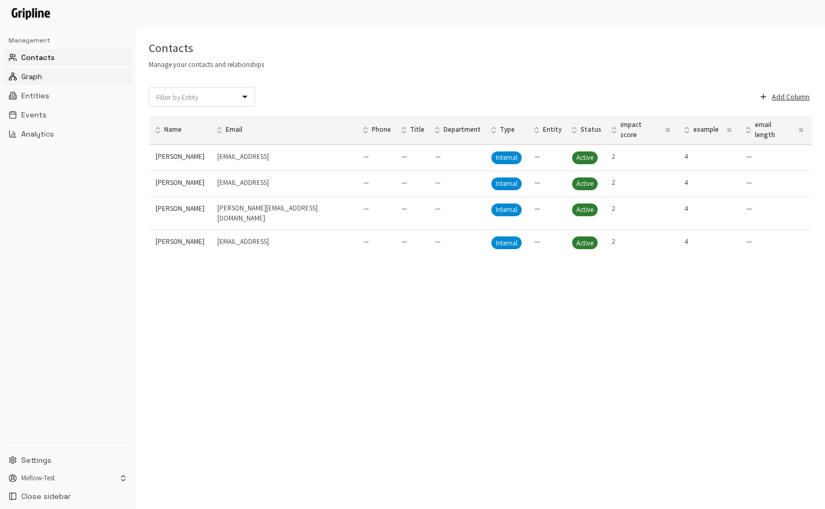
click at [58, 71] on button "Graph" at bounding box center [67, 76] width 127 height 17
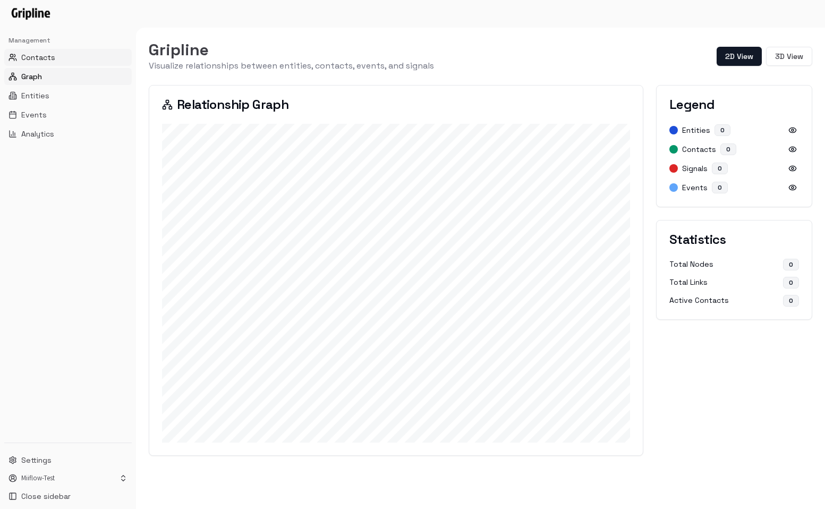
click at [47, 60] on span "Contacts" at bounding box center [38, 57] width 34 height 11
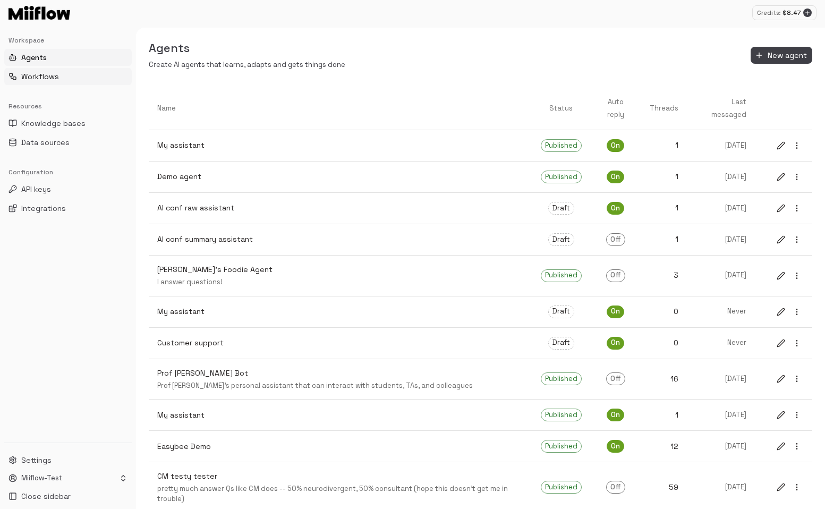
click at [59, 74] on button "Workflows" at bounding box center [67, 76] width 127 height 17
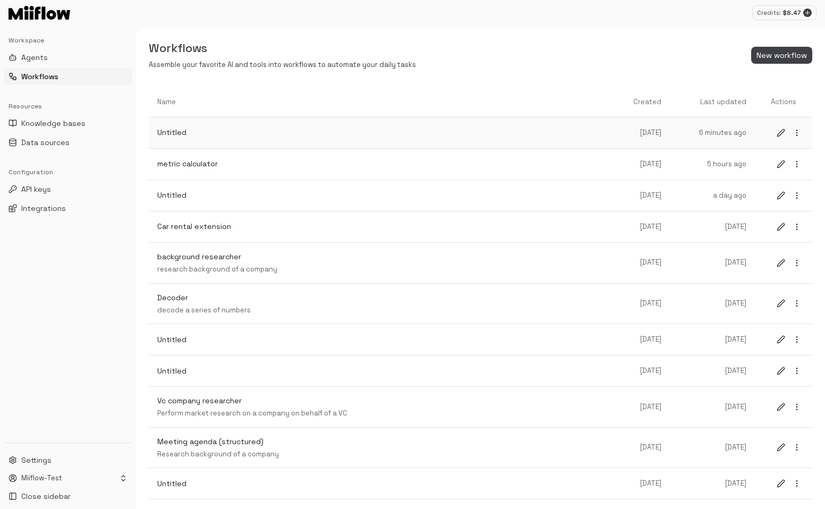
click at [280, 138] on p "Untitled" at bounding box center [382, 132] width 451 height 11
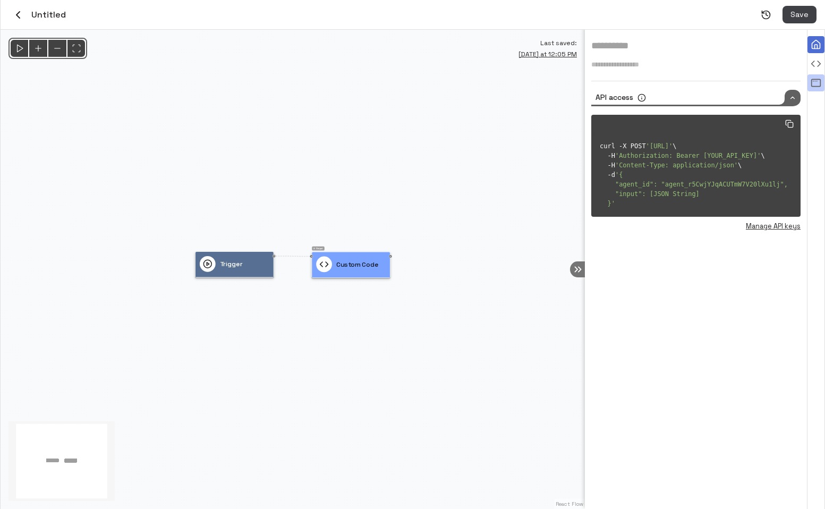
click at [819, 90] on div "View all agent runs" at bounding box center [815, 82] width 17 height 17
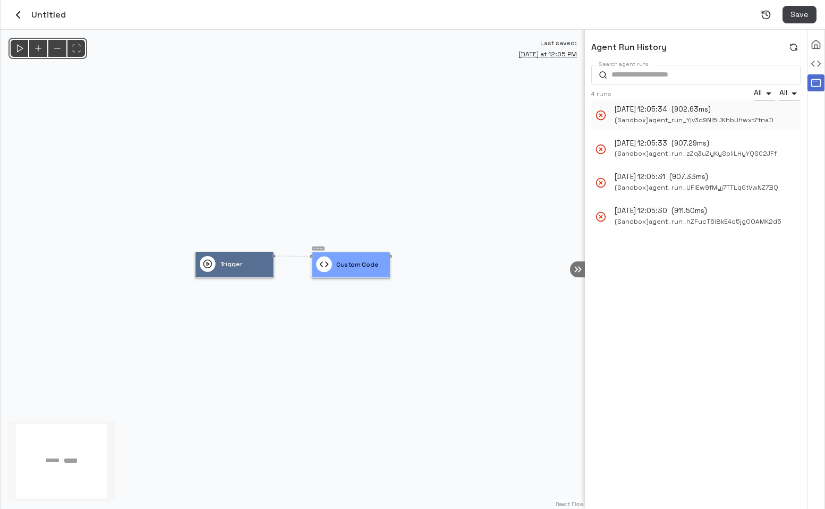
click at [666, 122] on span "( Sandbox ) agent_run_Yjv3d9NI5lJKhbUHwxtZtnaD" at bounding box center [693, 120] width 159 height 11
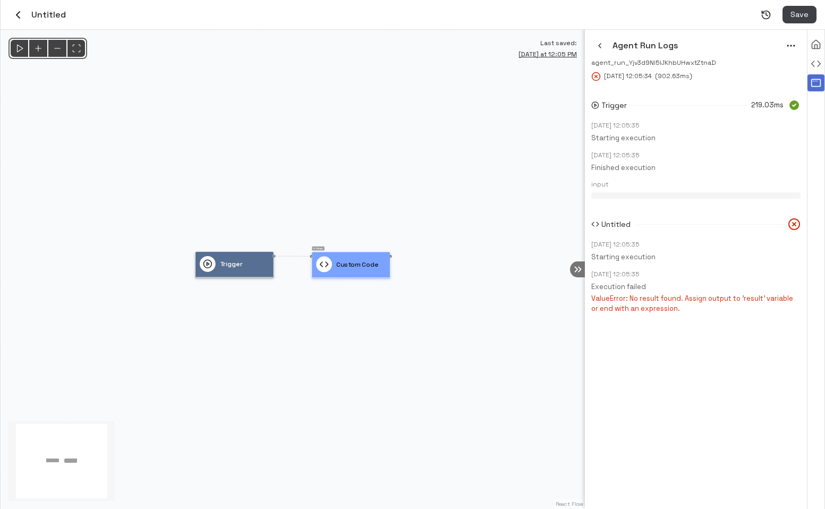
click at [349, 272] on div "Custom Code" at bounding box center [351, 264] width 78 height 25
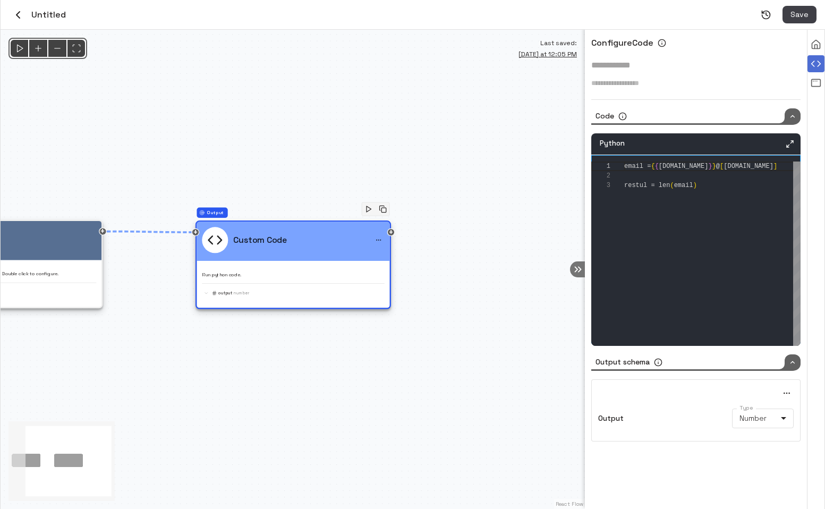
scroll to position [19, 73]
click at [645, 185] on div "email = { { contact.email } } @ [ contact.email ] restul = len ( email )" at bounding box center [713, 277] width 179 height 232
click at [638, 185] on div "email = { { contact.email } } @ [ contact.email ] restul = len ( email )" at bounding box center [713, 277] width 179 height 232
click at [646, 187] on div "email = { { contact.email } } @ [ contact.email ] restul = len ( email )" at bounding box center [713, 277] width 179 height 232
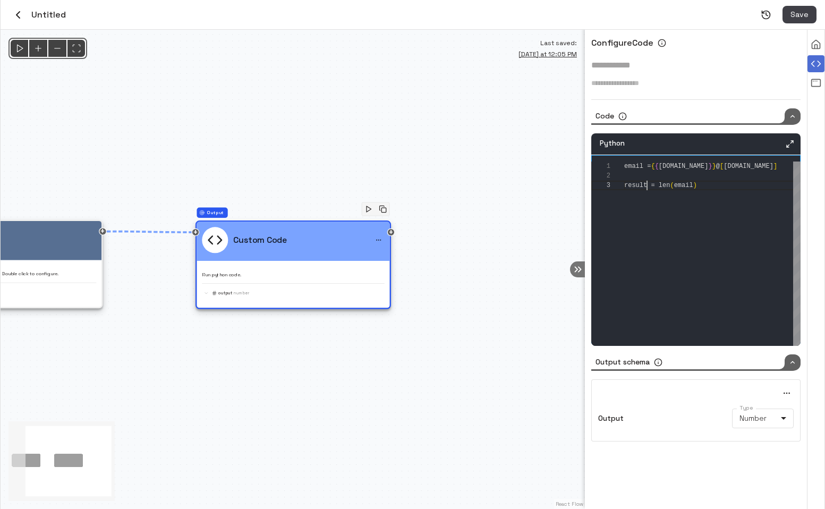
scroll to position [19, 23]
type textarea "**********"
click at [802, 14] on button "Save" at bounding box center [799, 15] width 34 height 18
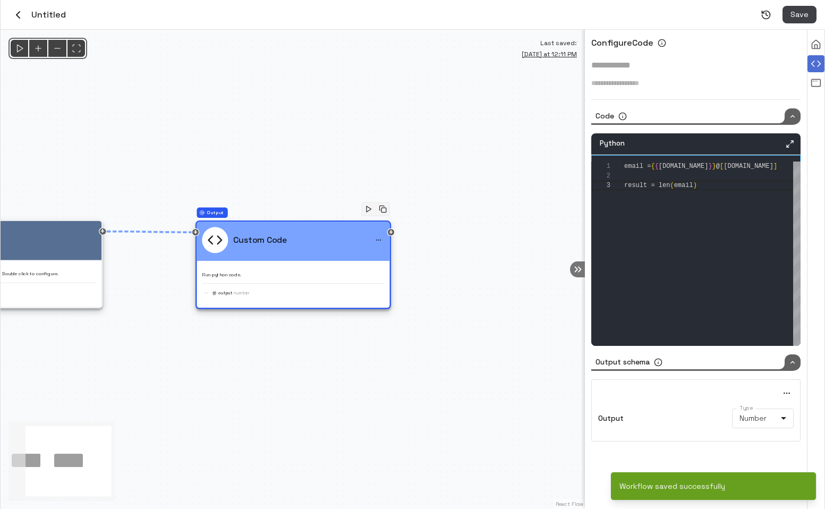
click at [19, 22] on button "button" at bounding box center [18, 15] width 18 height 18
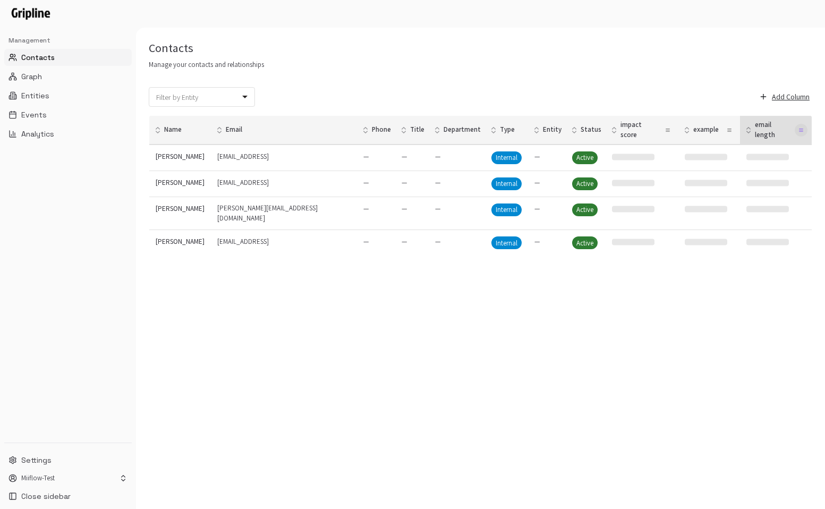
click at [798, 127] on icon "button" at bounding box center [800, 129] width 5 height 5
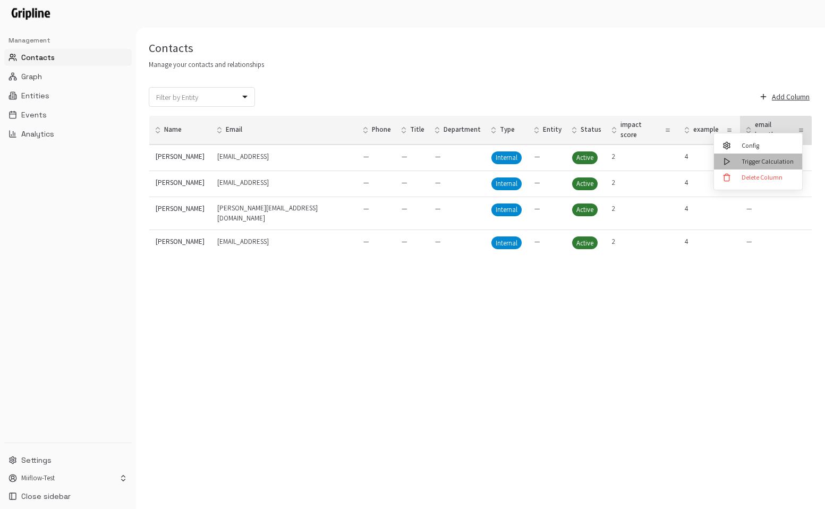
click at [774, 158] on div "Trigger Calculation" at bounding box center [767, 162] width 52 height 10
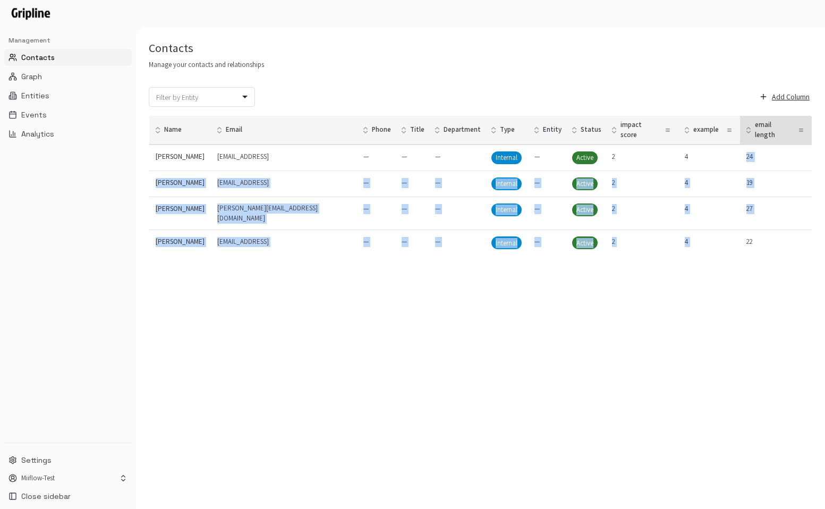
drag, startPoint x: 767, startPoint y: 220, endPoint x: 745, endPoint y: 140, distance: 82.9
click at [745, 144] on tbody "[PERSON_NAME] [PERSON_NAME][EMAIL_ADDRESS] — — — Internal — Active 2 4 24 [PERS…" at bounding box center [480, 200] width 663 height 112
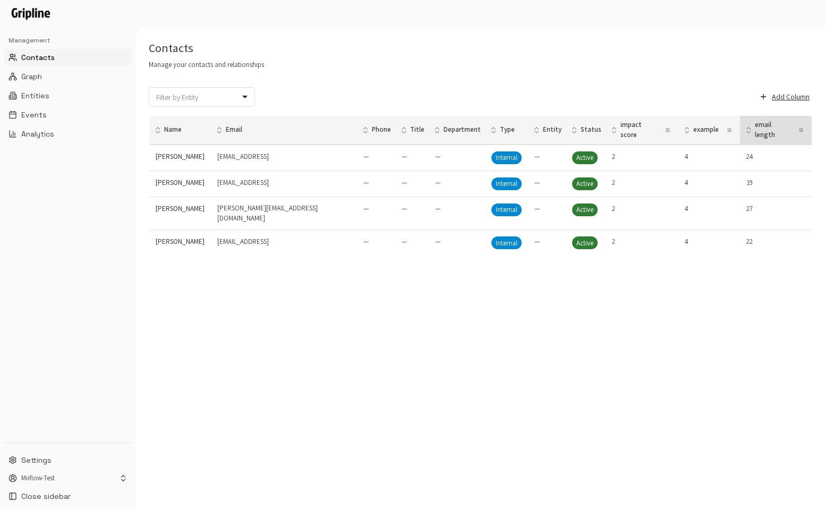
click at [780, 236] on td "22" at bounding box center [776, 243] width 72 height 26
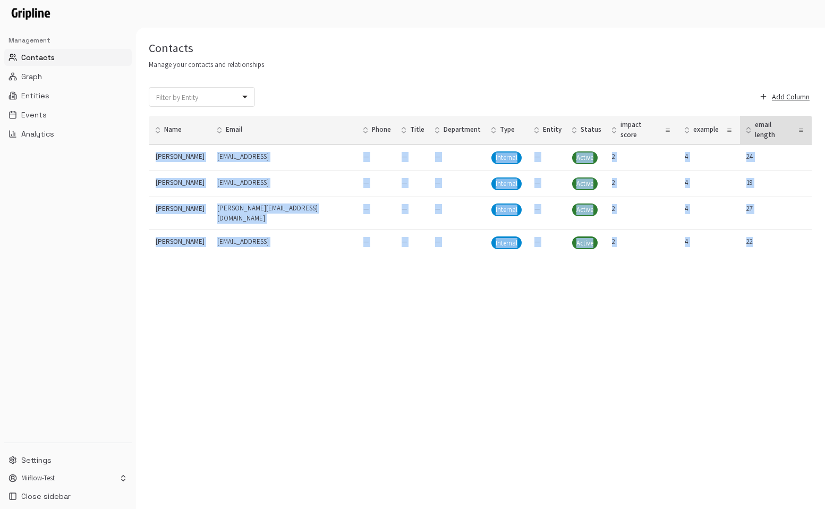
drag, startPoint x: 767, startPoint y: 230, endPoint x: 751, endPoint y: 125, distance: 105.7
click at [751, 125] on table "Name Email Phone Title Department Type Entity Status impact score example email…" at bounding box center [480, 185] width 663 height 141
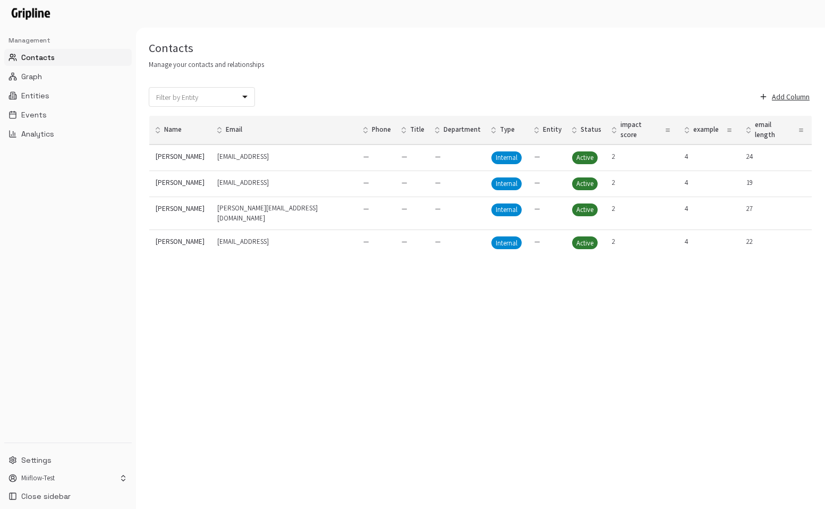
click at [803, 246] on div "Filter by Entity ​ Filter by Entity Add Column Name Email Phone Title Departmen…" at bounding box center [480, 298] width 689 height 422
drag, startPoint x: 794, startPoint y: 246, endPoint x: 731, endPoint y: 113, distance: 147.5
click at [731, 113] on div "Filter by Entity ​ Filter by Entity Add Column Name Email Phone Title Departmen…" at bounding box center [480, 298] width 689 height 422
click at [785, 243] on div "Filter by Entity ​ Filter by Entity Add Column Name Email Phone Title Departmen…" at bounding box center [480, 298] width 689 height 422
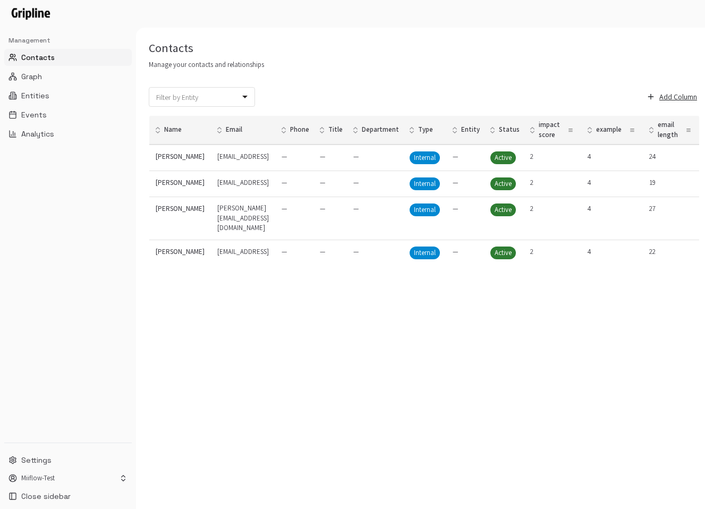
click at [394, 70] on div "Contacts Manage your contacts and relationships" at bounding box center [424, 55] width 576 height 30
